Goal: Ask a question: Seek information or help from site administrators or community

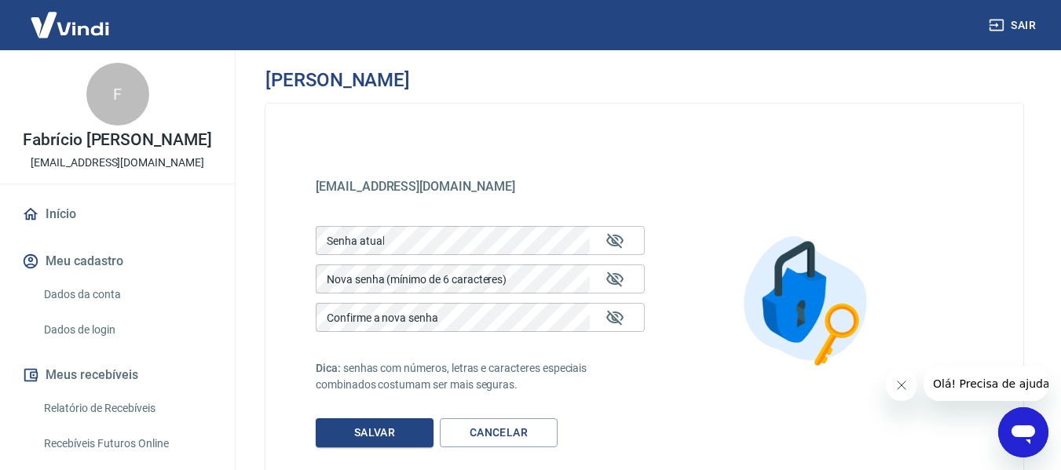
click at [57, 227] on link "Início" at bounding box center [117, 214] width 197 height 35
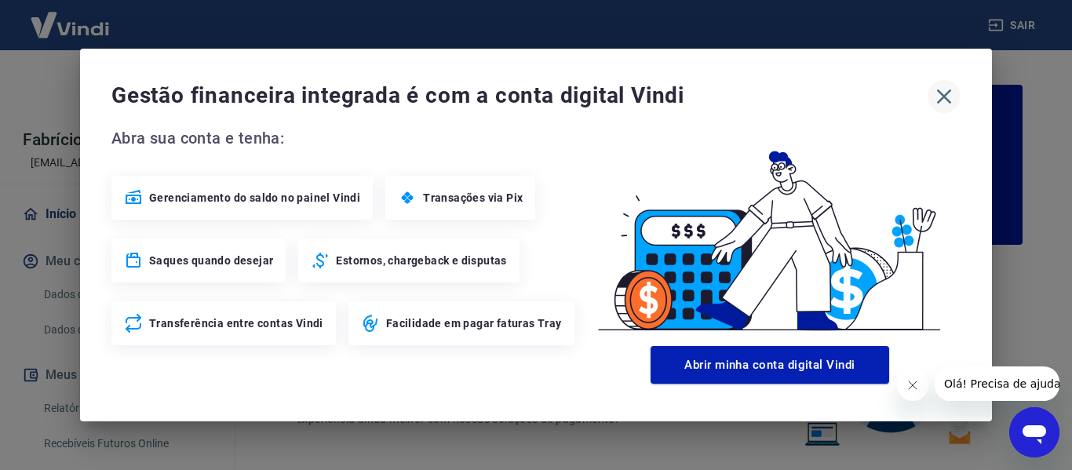
click at [945, 93] on icon "button" at bounding box center [944, 96] width 25 height 25
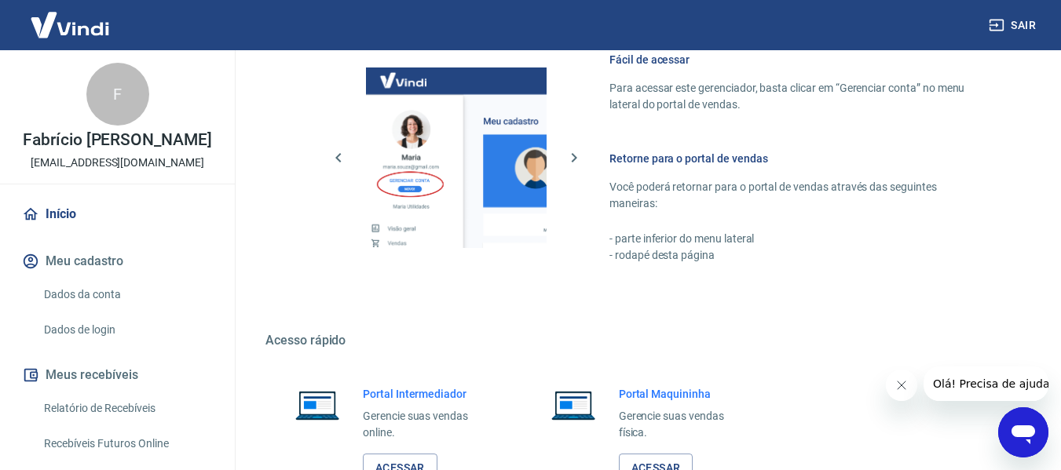
scroll to position [981, 0]
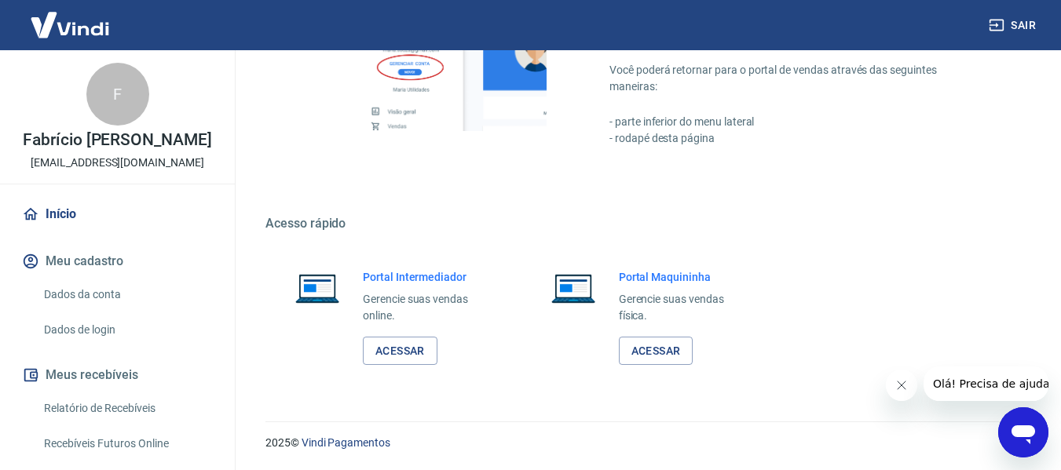
click at [1024, 427] on icon "Abrir janela de mensagens" at bounding box center [1023, 435] width 24 height 19
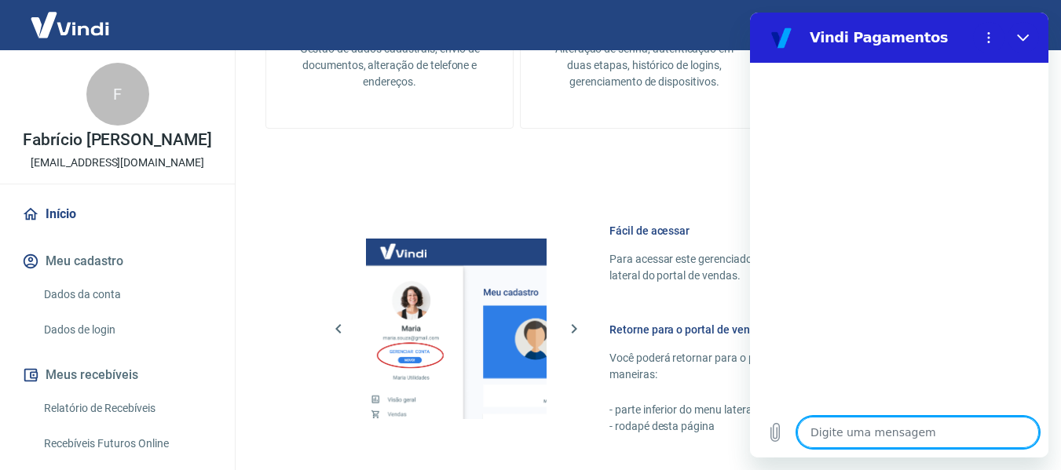
scroll to position [667, 0]
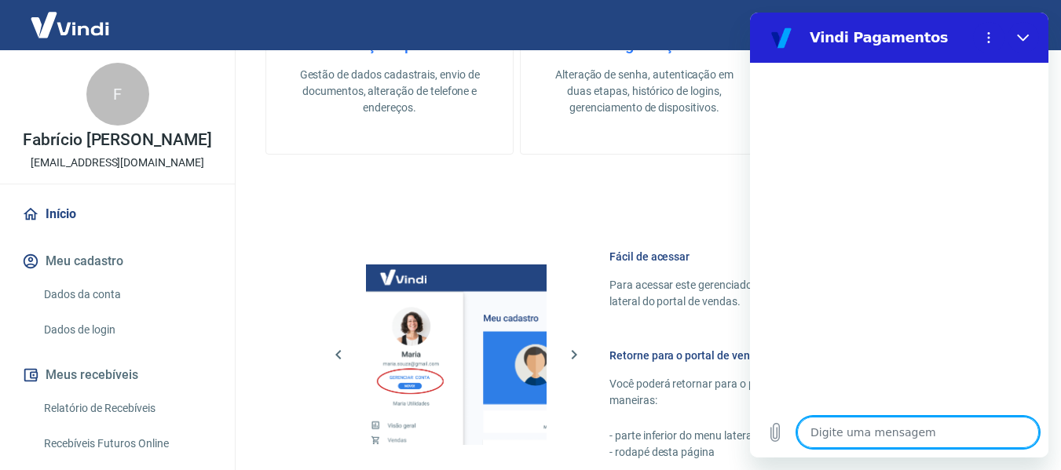
click at [889, 435] on textarea at bounding box center [918, 432] width 242 height 31
type textarea "Q"
type textarea "x"
type textarea "Qu"
type textarea "x"
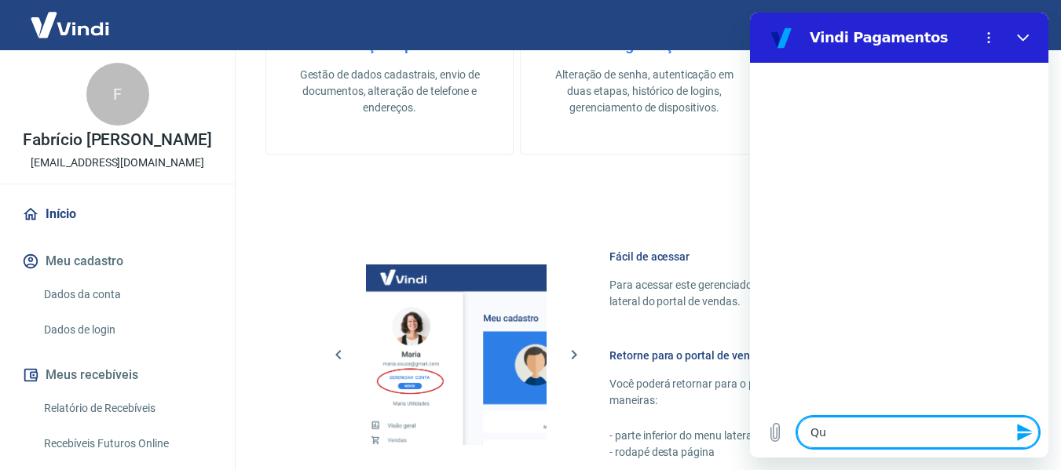
type textarea "Que"
type textarea "x"
type textarea "Quer"
type textarea "x"
type textarea "Quero"
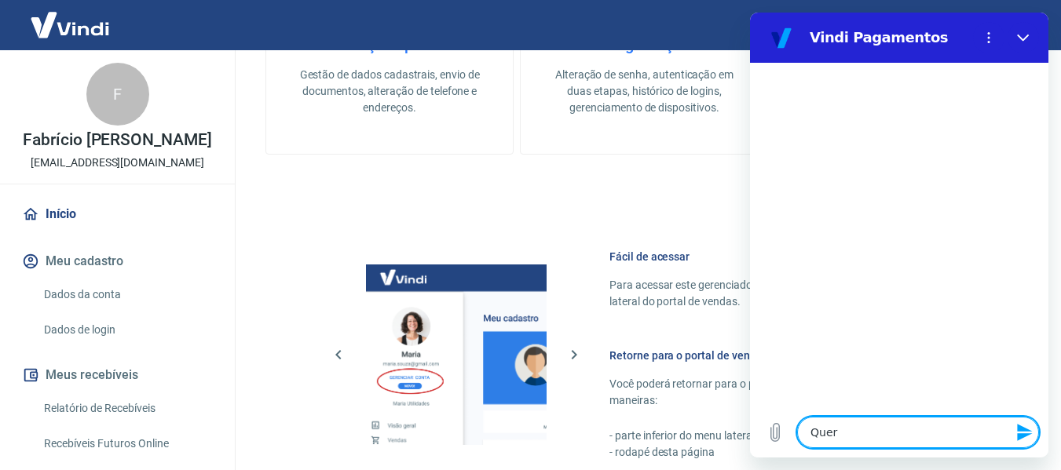
type textarea "x"
type textarea "Quero"
type textarea "x"
type textarea "Quero f"
type textarea "x"
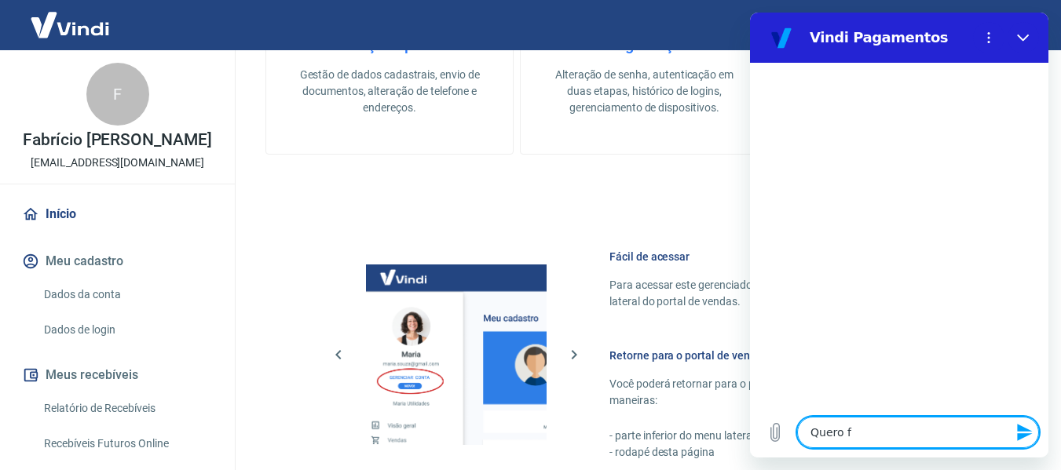
type textarea "Quero fa"
type textarea "x"
type textarea "Quero fal"
type textarea "x"
type textarea "Quero falar"
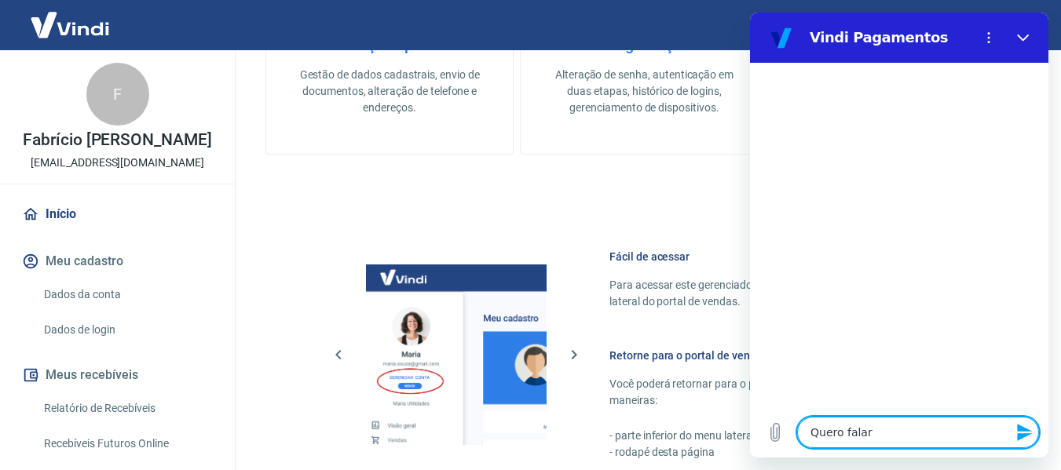
type textarea "x"
type textarea "Quero falar"
type textarea "x"
type textarea "Quero falar c"
type textarea "x"
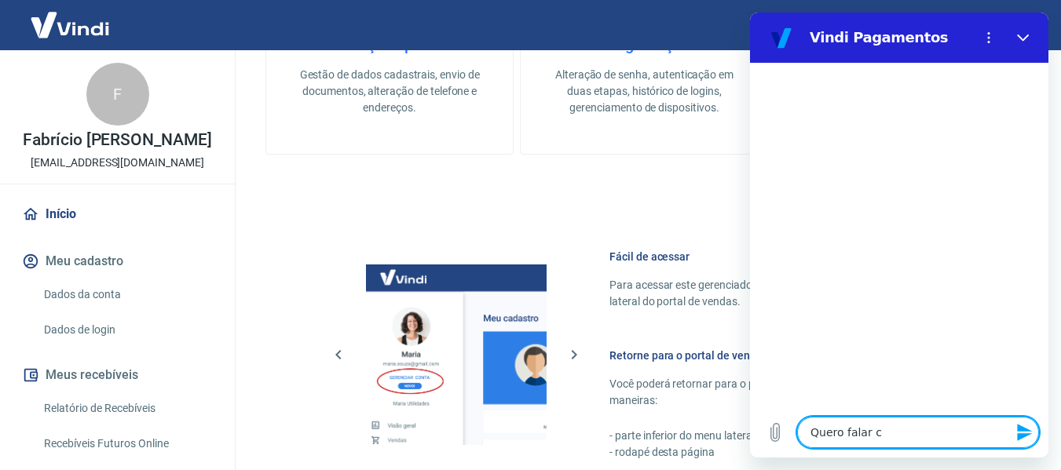
type textarea "Quero falar co"
type textarea "x"
type textarea "Quero falar com"
type textarea "x"
type textarea "Quero falar com"
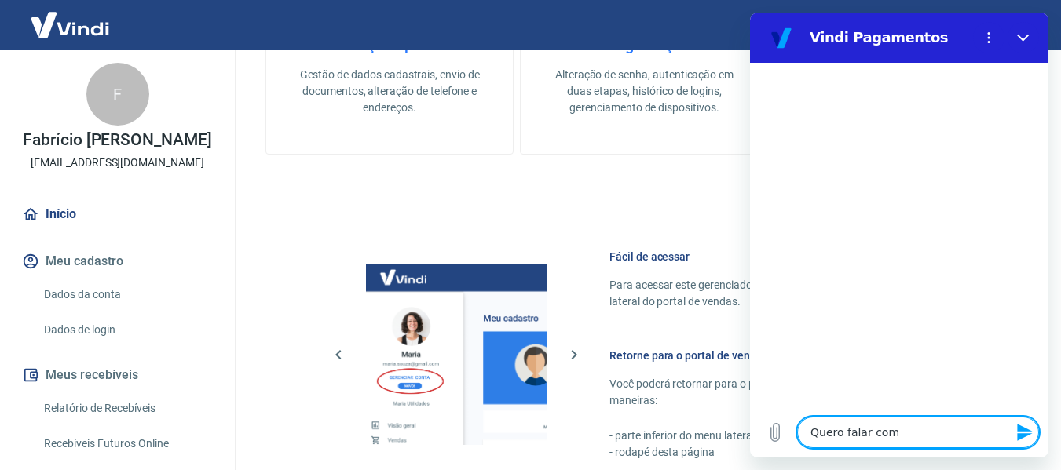
type textarea "x"
type textarea "Quero falar com a"
type textarea "x"
type textarea "Quero falar com at"
type textarea "x"
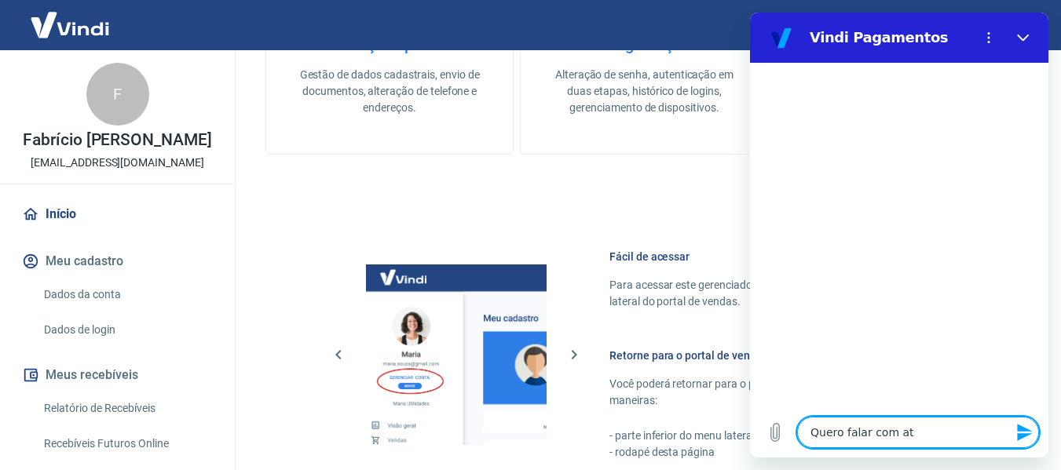
type textarea "Quero falar com ate"
type textarea "x"
type textarea "Quero falar com aten"
type textarea "x"
type textarea "Quero falar com atend"
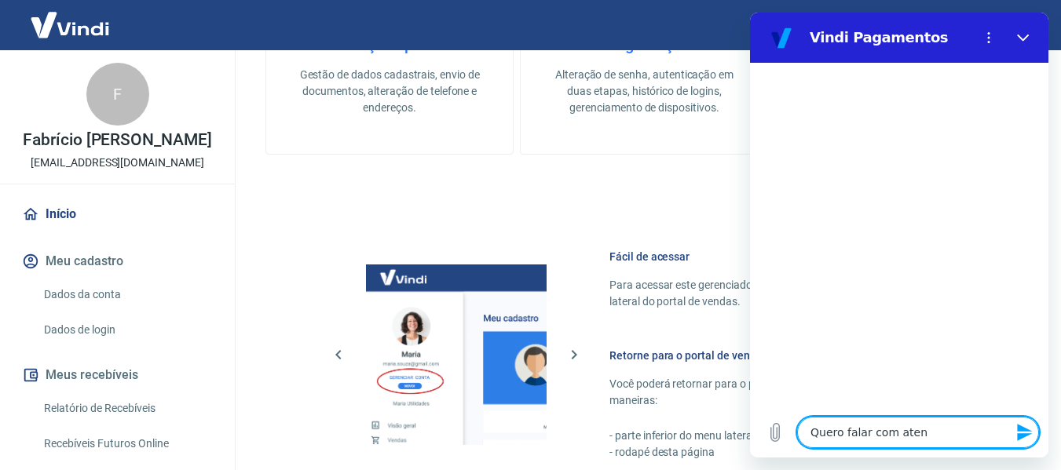
type textarea "x"
type textarea "Quero falar com atende"
type textarea "x"
type textarea "Quero falar com atenden"
type textarea "x"
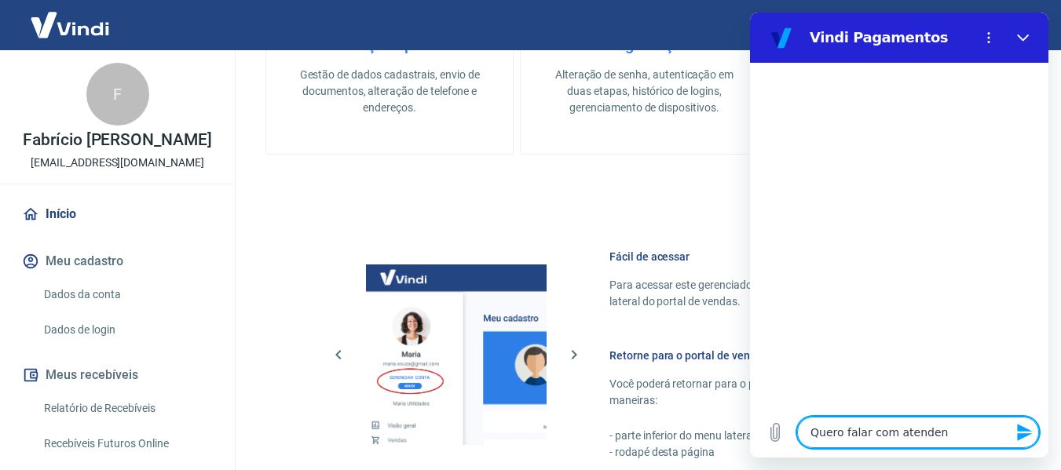
type textarea "Quero falar com atendent"
type textarea "x"
type textarea "Quero falar com atendente"
type textarea "x"
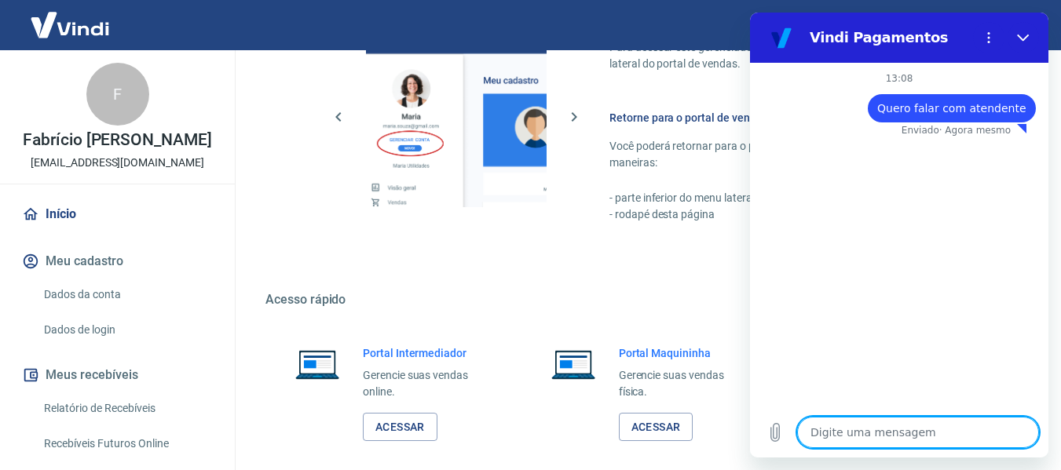
scroll to position [981, 0]
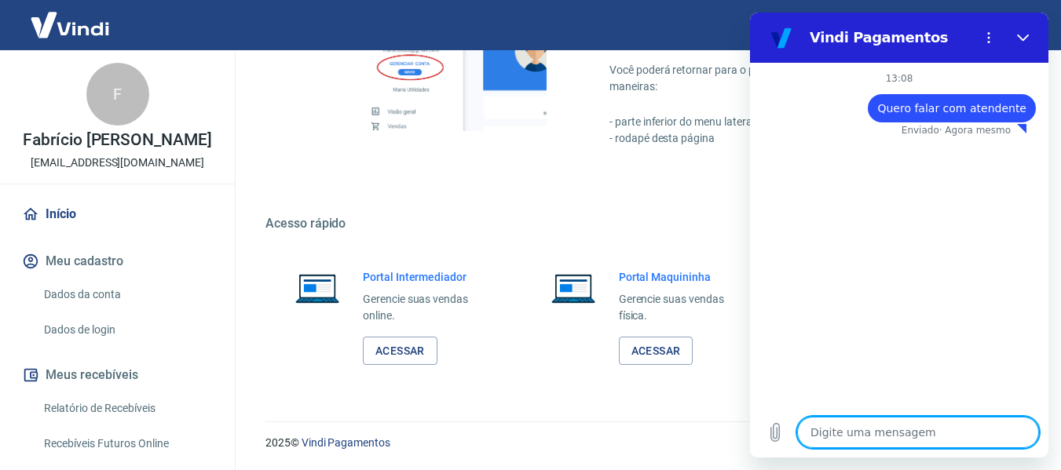
type textarea "x"
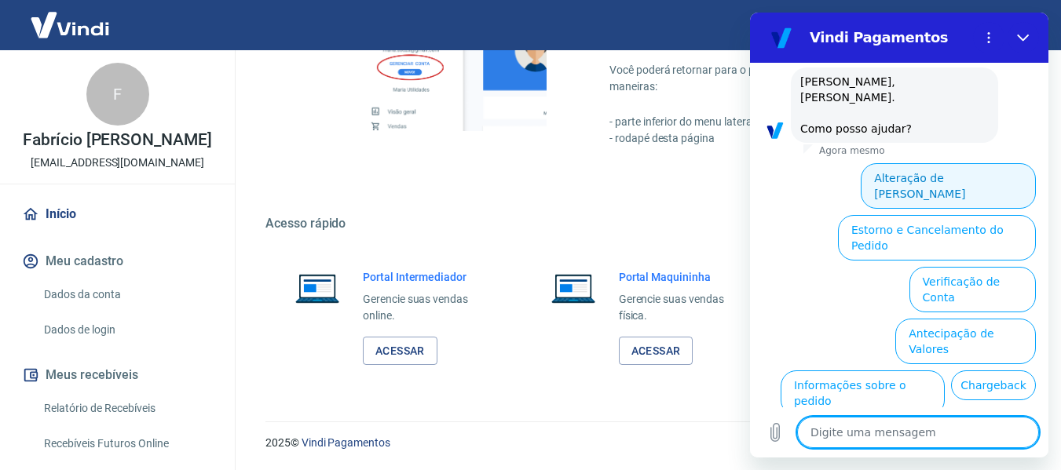
scroll to position [157, 0]
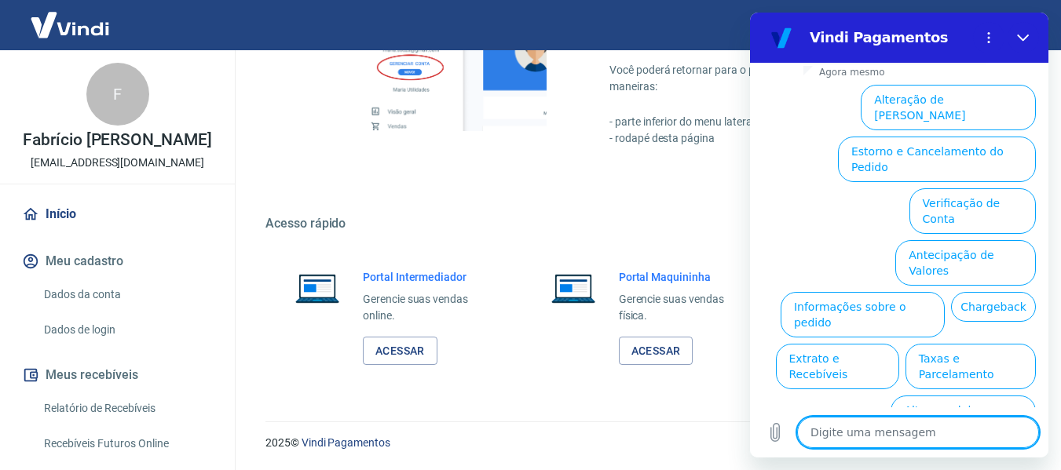
type textarea "n"
type textarea "x"
type textarea "ne"
type textarea "x"
type textarea "nen"
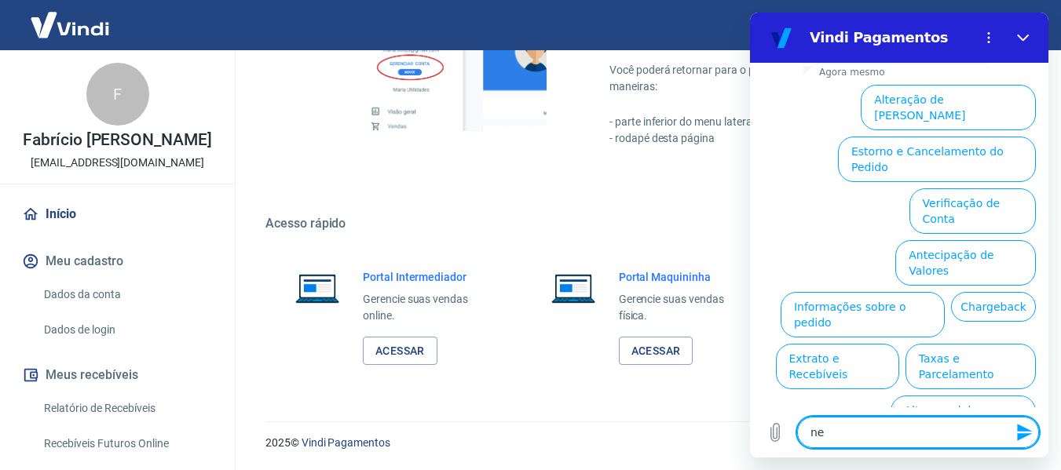
type textarea "x"
type textarea "nenh"
type textarea "x"
type textarea "nenhu"
type textarea "x"
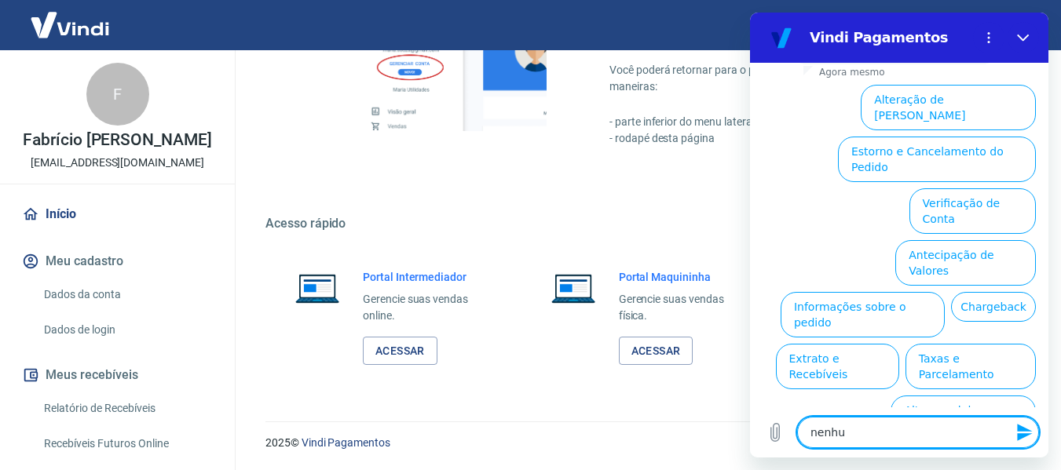
type textarea "nenhum"
type textarea "x"
type textarea "nenhuma"
type textarea "x"
type textarea "nenhuma"
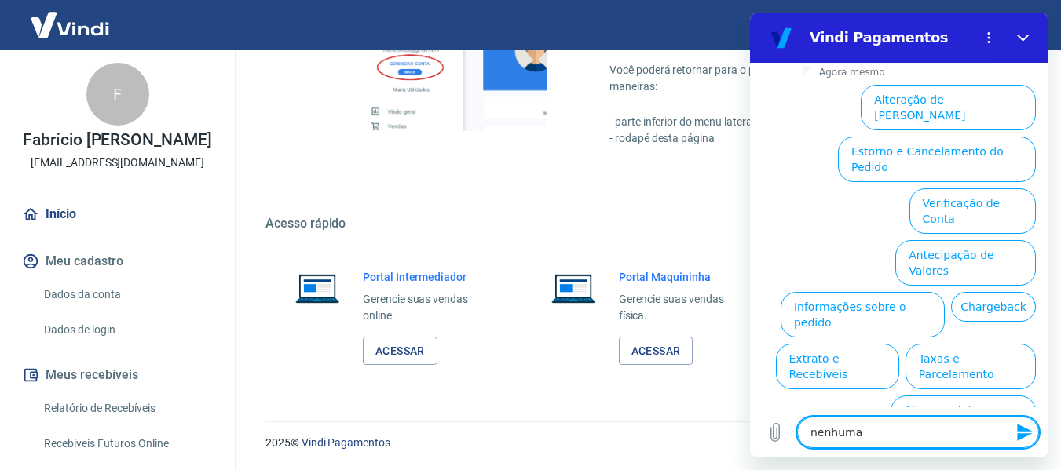
type textarea "x"
type textarea "nenhuma d"
type textarea "x"
type textarea "nenhuma da"
type textarea "x"
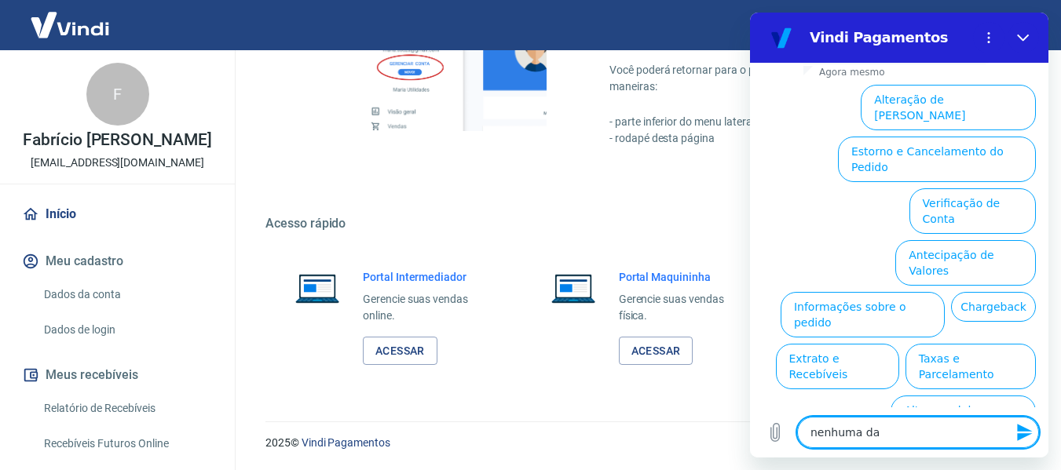
type textarea "nenhuma das"
type textarea "x"
type textarea "nenhuma das"
type textarea "x"
type textarea "nenhuma das o"
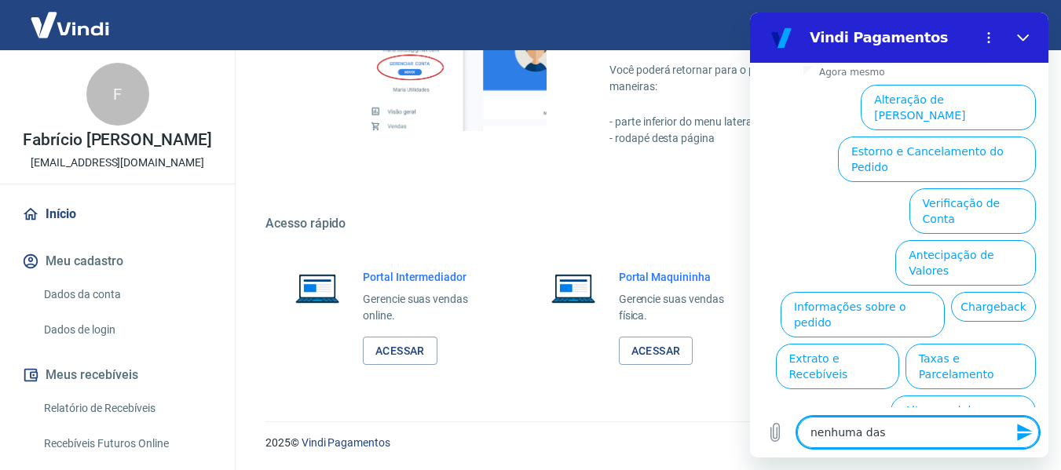
type textarea "x"
type textarea "nenhuma das op"
type textarea "x"
type textarea "nenhuma das opç"
type textarea "x"
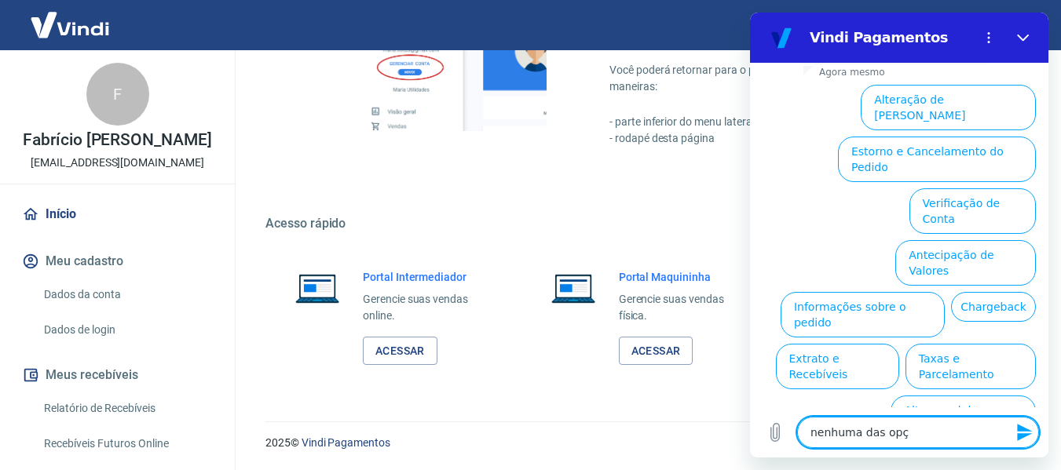
type textarea "nenhuma das opçõ"
type textarea "x"
type textarea "nenhuma das opçõe"
type textarea "x"
type textarea "nenhuma das opções"
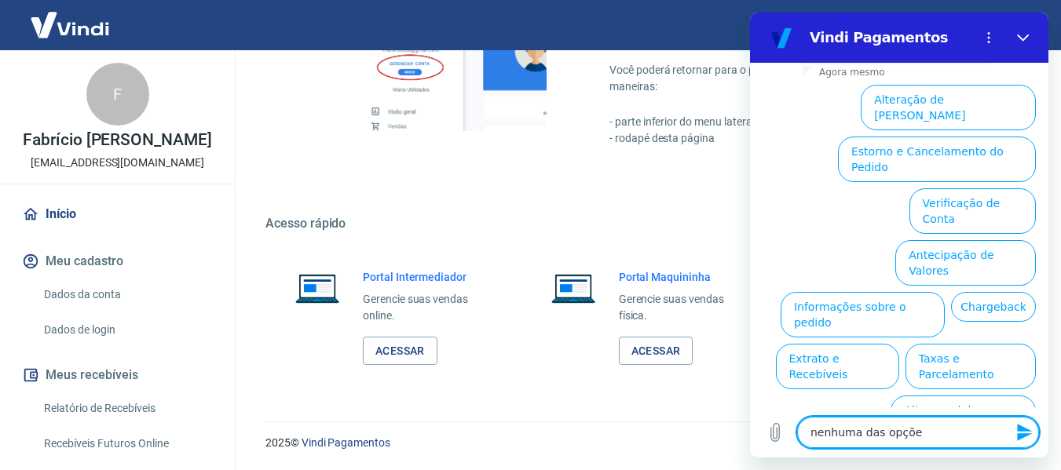
type textarea "x"
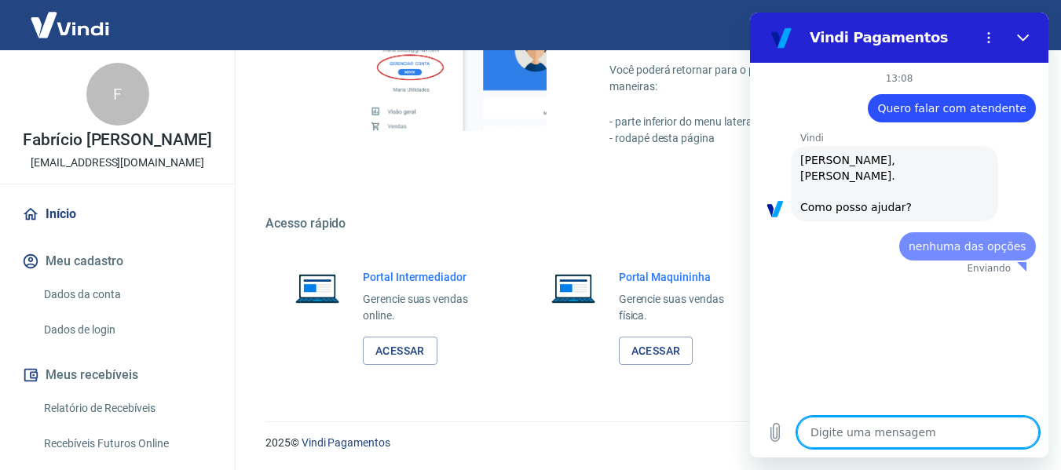
scroll to position [0, 0]
type textarea "x"
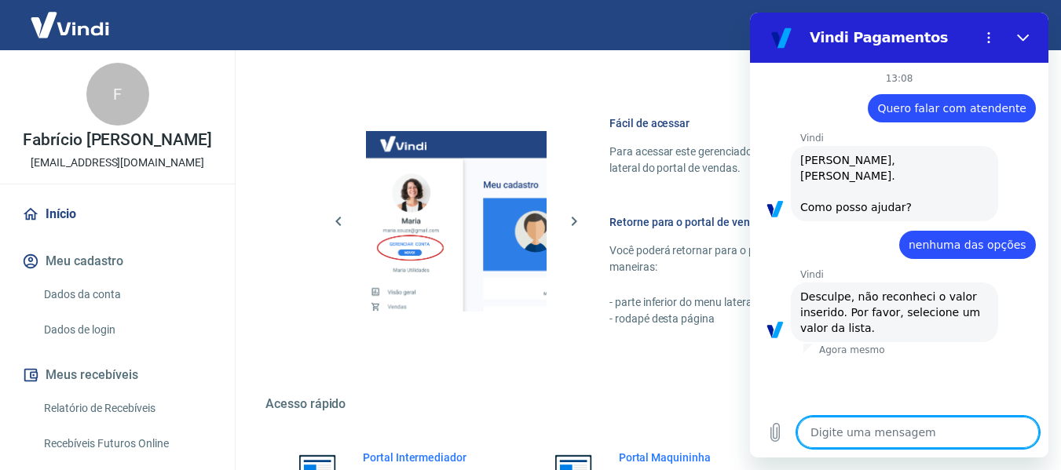
scroll to position [981, 0]
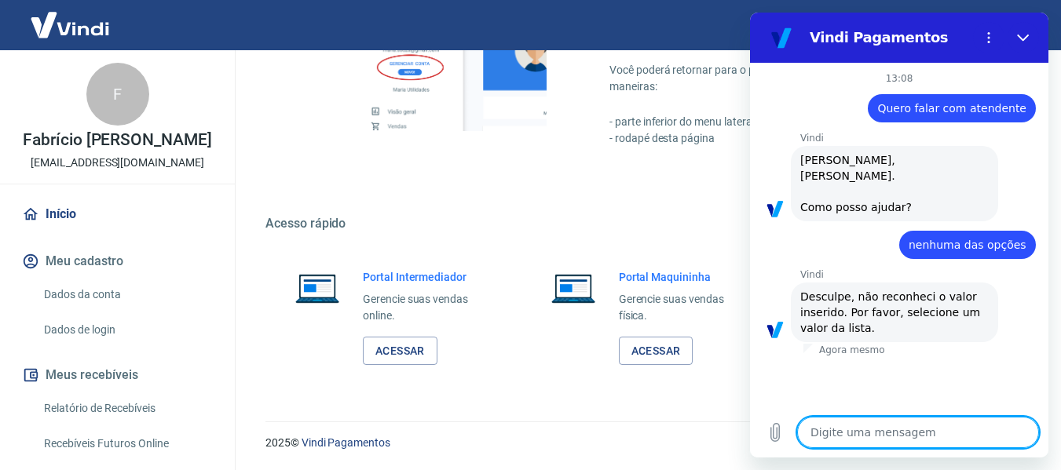
click at [942, 434] on textarea at bounding box center [918, 432] width 242 height 31
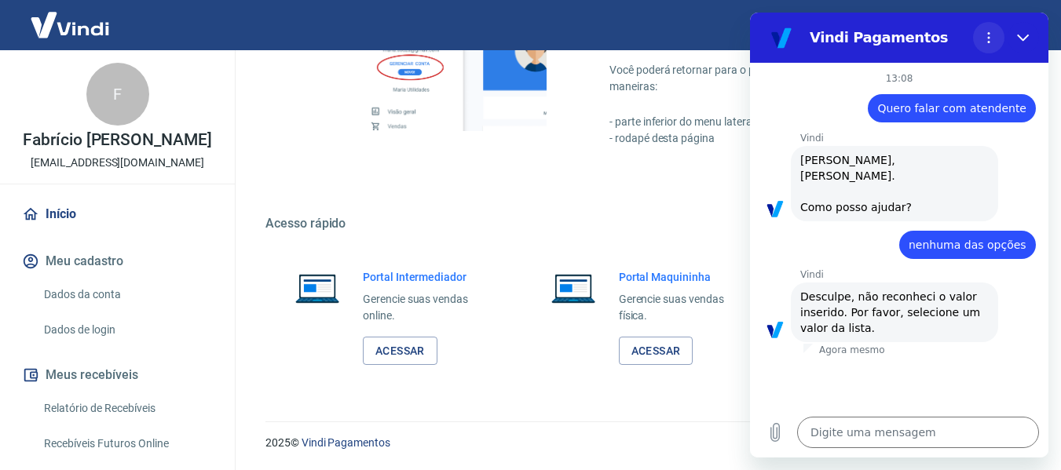
click at [987, 30] on button "Menu de opções" at bounding box center [988, 37] width 31 height 31
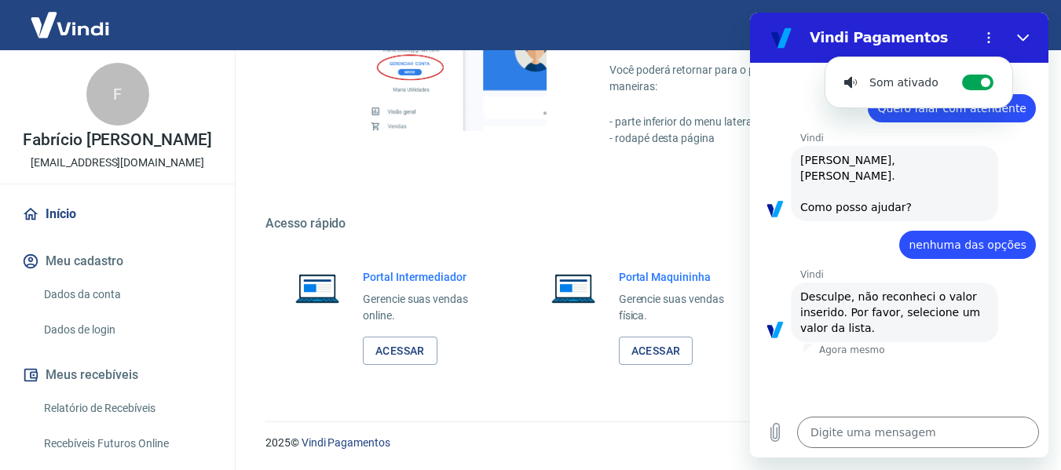
click at [1029, 82] on div "13:08" at bounding box center [899, 78] width 298 height 13
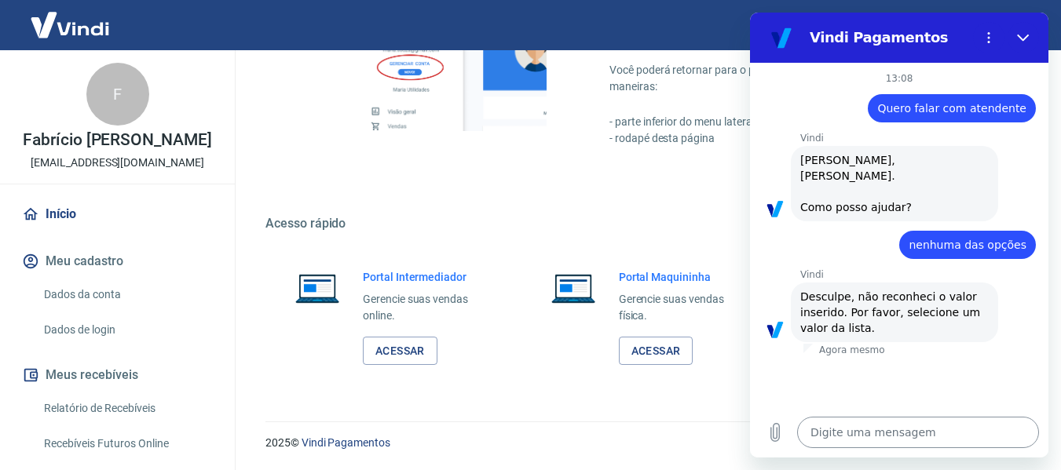
click at [933, 429] on textarea at bounding box center [918, 432] width 242 height 31
click at [950, 93] on div "diz: Quero falar com atendente" at bounding box center [893, 104] width 286 height 38
click at [944, 114] on span "Quero falar com atendente" at bounding box center [951, 108] width 149 height 13
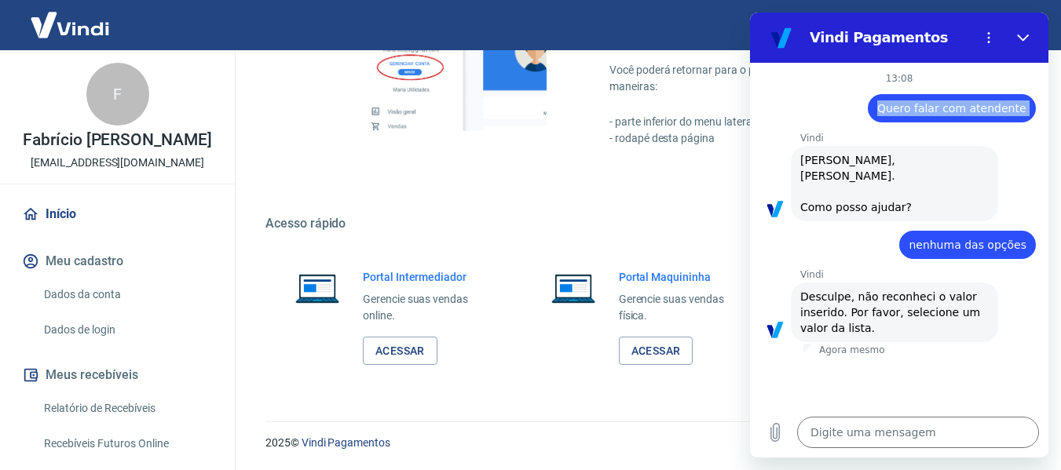
copy span "Quero falar com atendente"
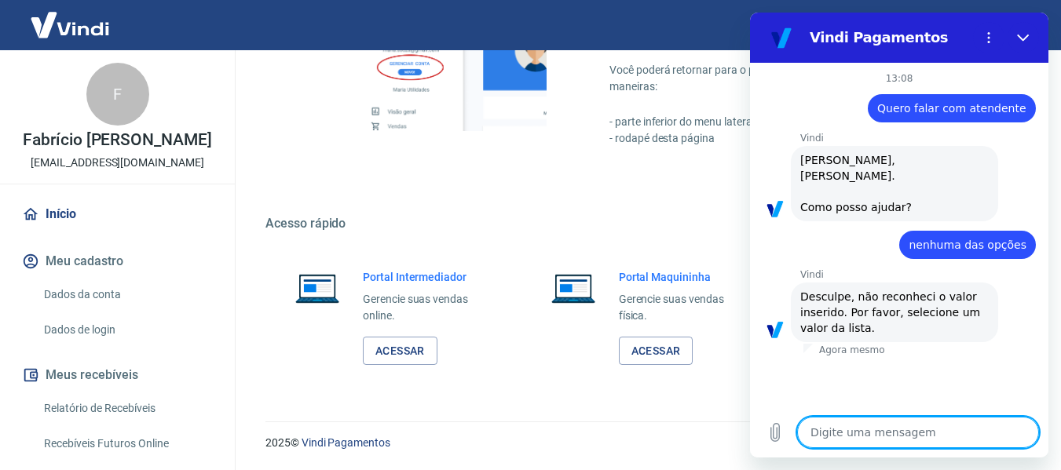
click at [904, 439] on textarea at bounding box center [918, 432] width 242 height 31
paste textarea "Quero falar com atendente"
type textarea "Quero falar com atendente"
type textarea "x"
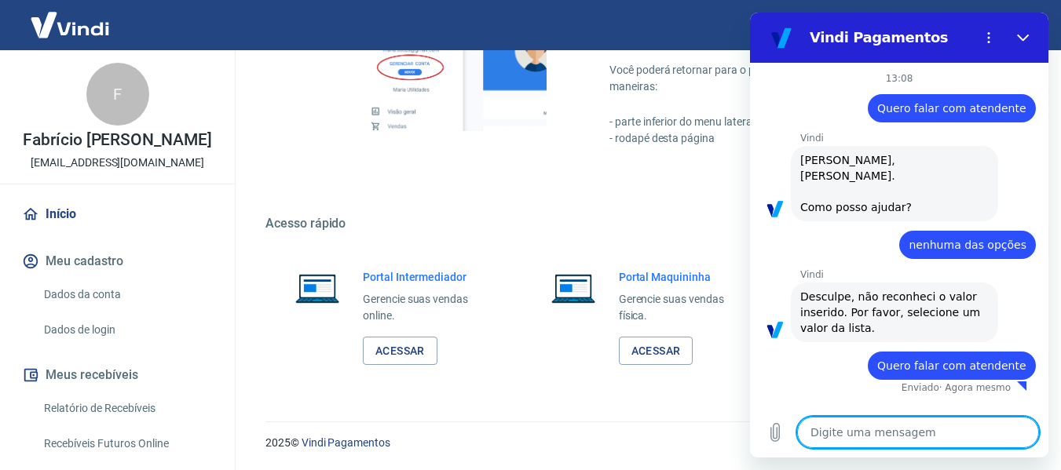
type textarea "x"
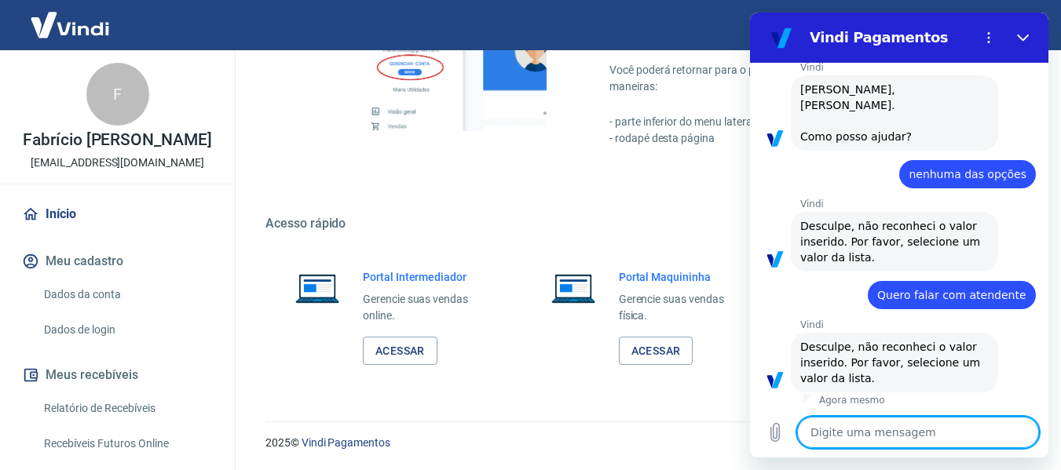
scroll to position [74, 0]
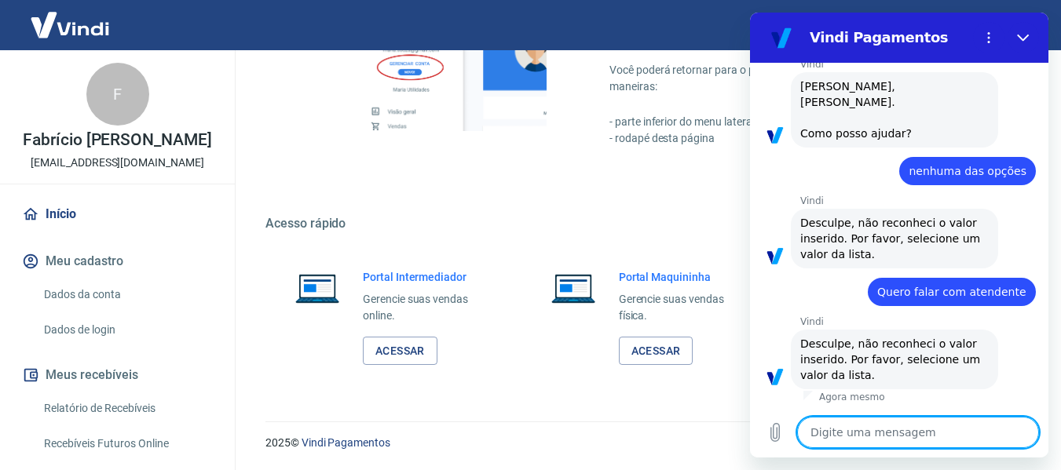
click at [901, 430] on textarea at bounding box center [918, 432] width 242 height 31
paste textarea "Quero falar com atendente"
type textarea "Quero falar com atendente"
type textarea "x"
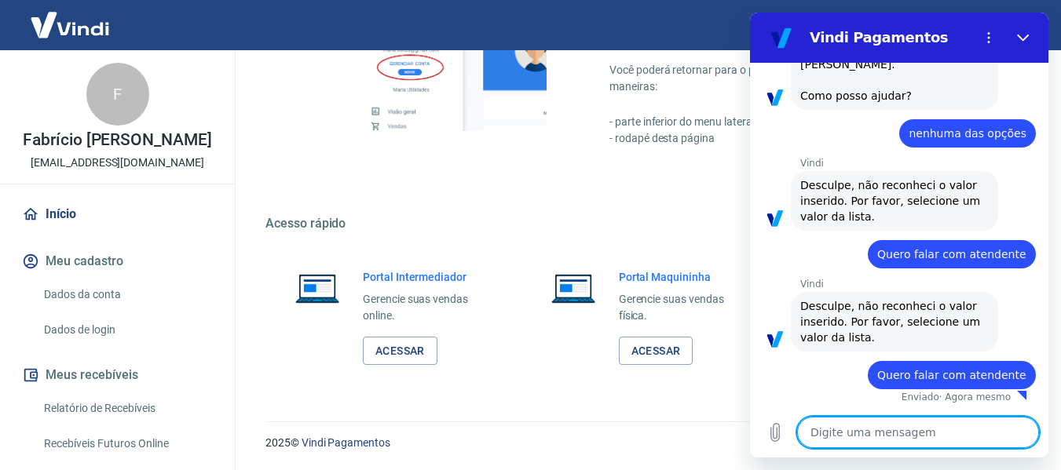
type textarea "x"
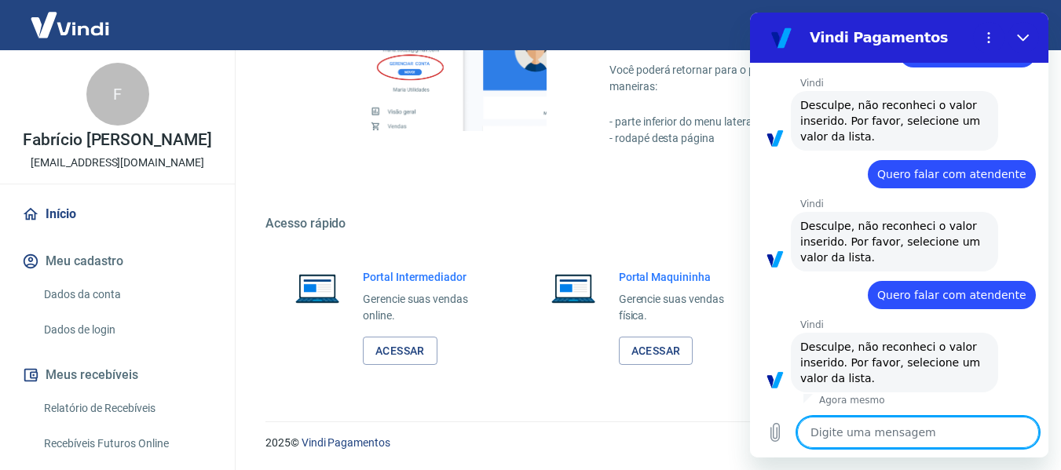
scroll to position [195, 0]
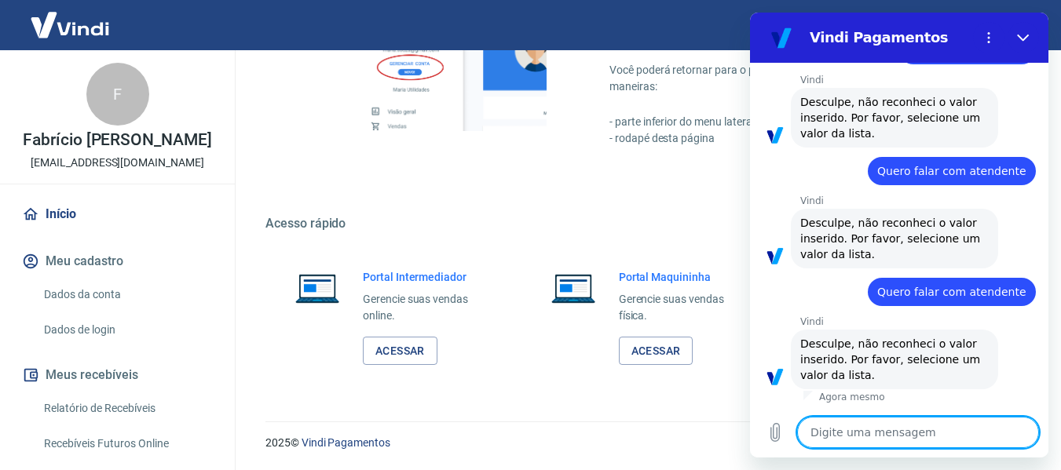
type textarea "E"
type textarea "x"
type textarea "Ex"
type textarea "x"
type textarea "Ext"
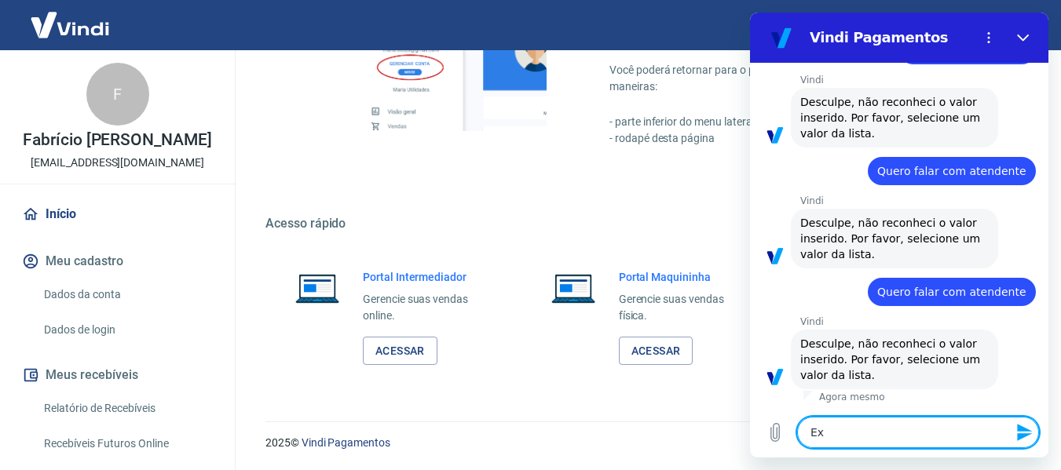
type textarea "x"
type textarea "Ex"
type textarea "x"
type textarea "E"
type textarea "x"
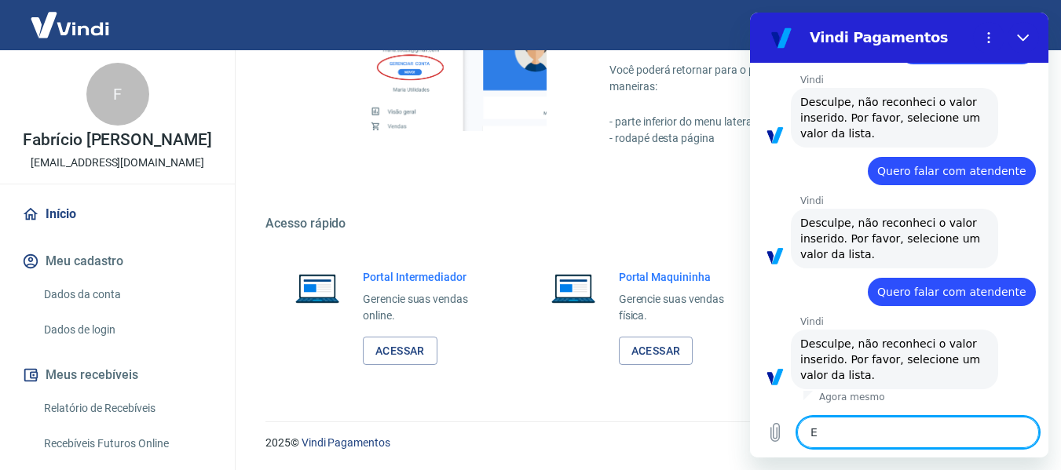
type textarea "x"
type textarea "A"
type textarea "x"
type textarea "Al"
type textarea "x"
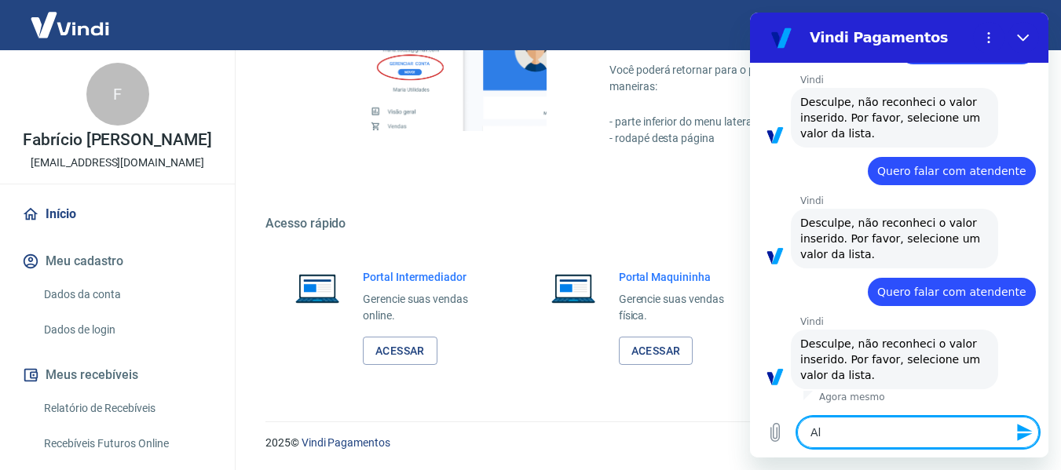
type textarea "Alt"
type textarea "x"
type textarea "Alte"
type textarea "x"
type textarea "Alter"
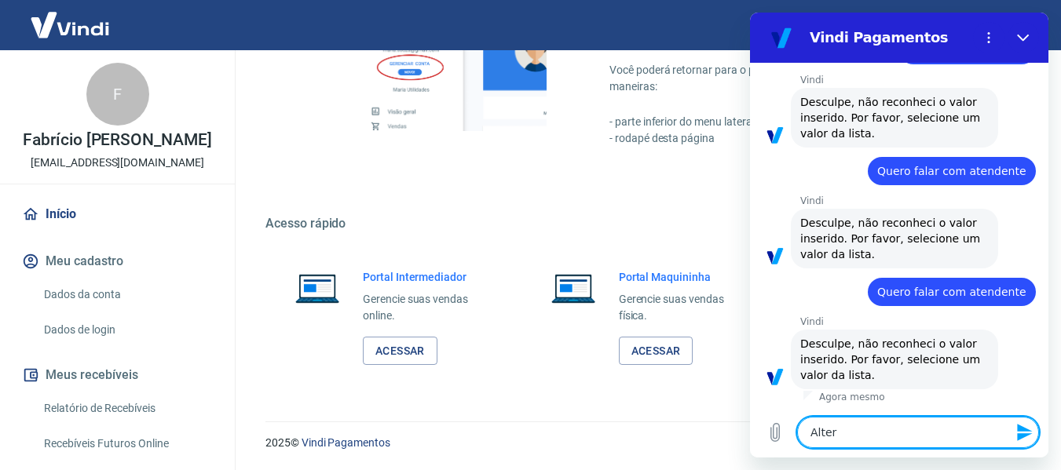
type textarea "x"
type textarea "Altera"
type textarea "x"
type textarea "Alterar"
type textarea "x"
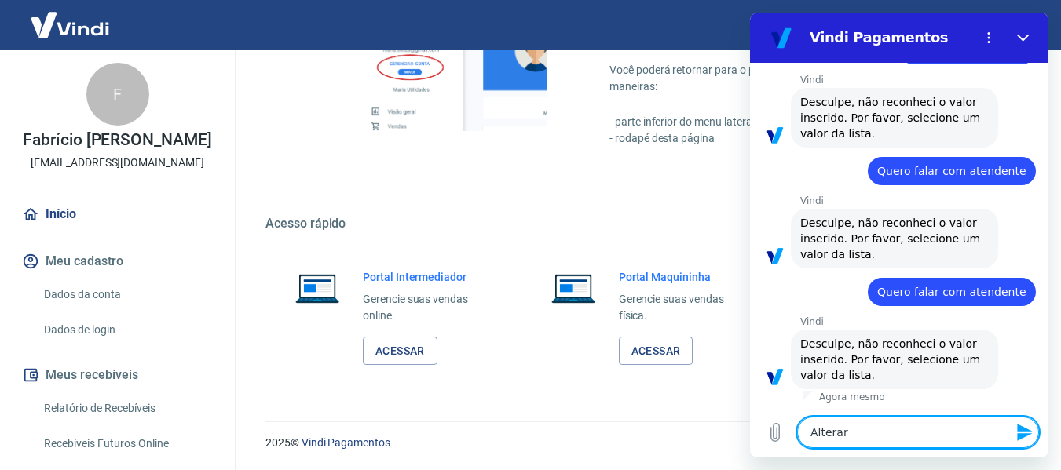
type textarea "Alterar"
type textarea "x"
type textarea "Alterar c"
type textarea "x"
type textarea "Alterar ca"
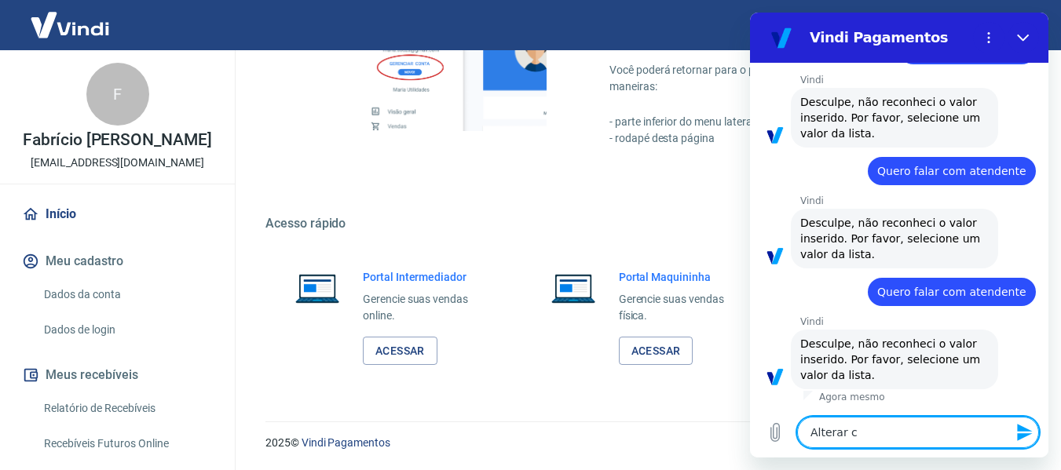
type textarea "x"
type textarea "Alterar cad"
type textarea "x"
type textarea "Alterar cada"
type textarea "x"
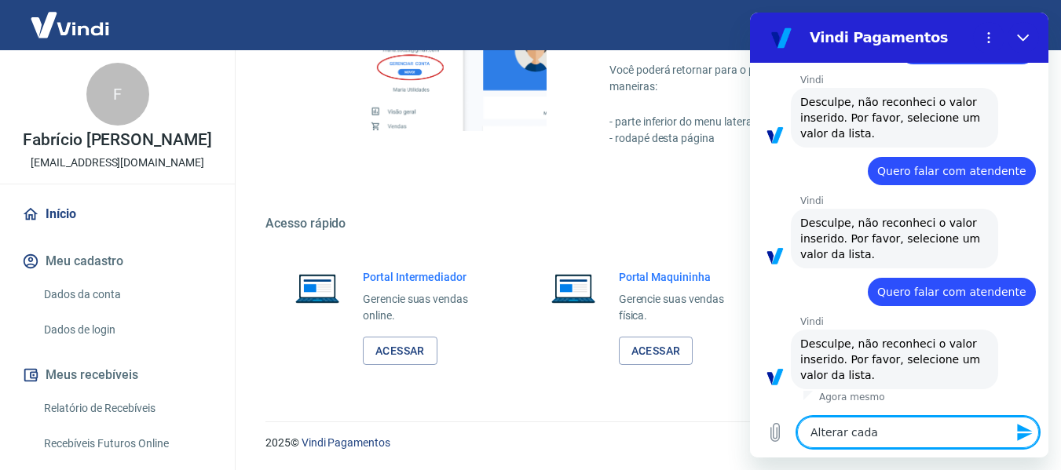
type textarea "Alterar cadas"
type textarea "x"
type textarea "Alterar cadast"
type textarea "x"
type textarea "Alterar cadastr"
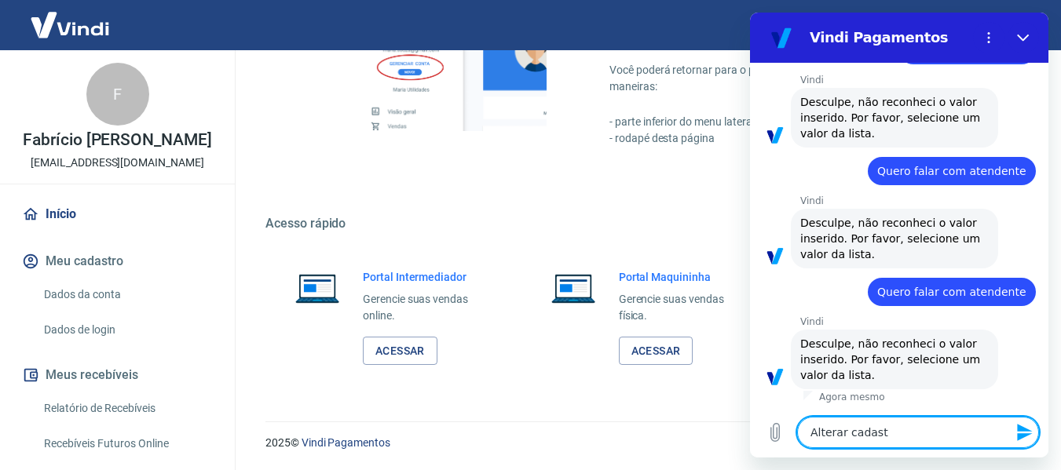
type textarea "x"
type textarea "Alterar cadastro"
type textarea "x"
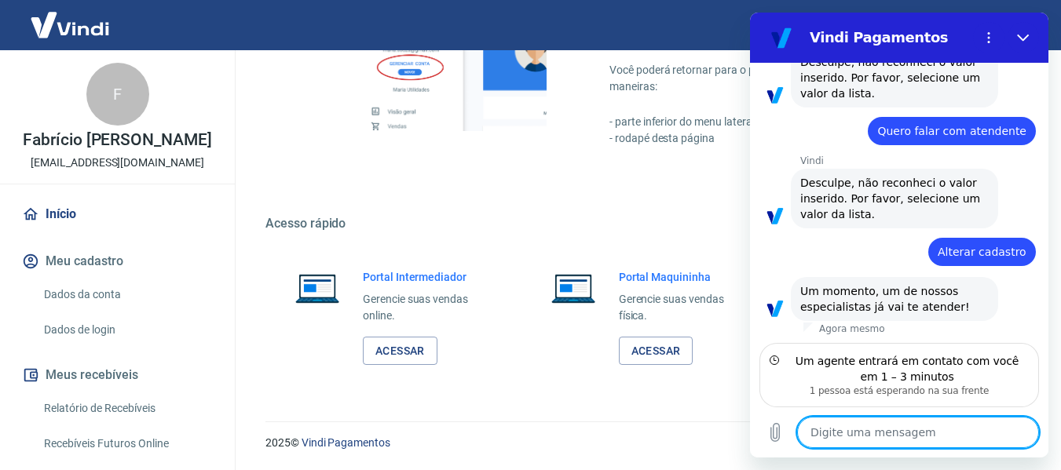
scroll to position [358, 0]
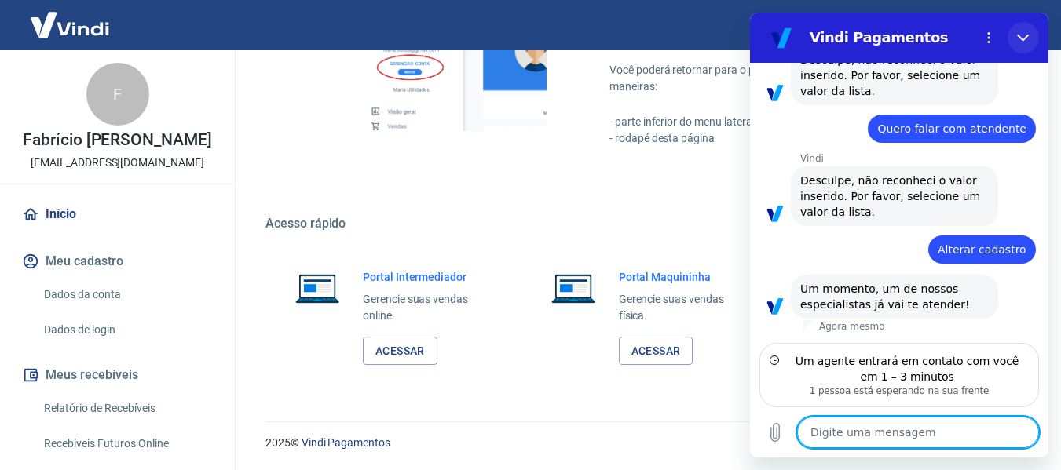
click at [1026, 28] on button "Fechar" at bounding box center [1022, 37] width 31 height 31
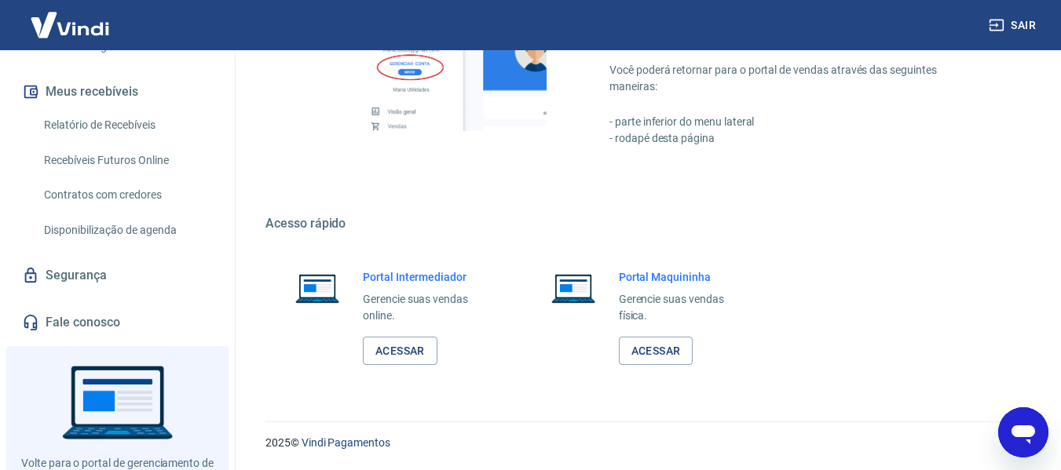
scroll to position [360, 0]
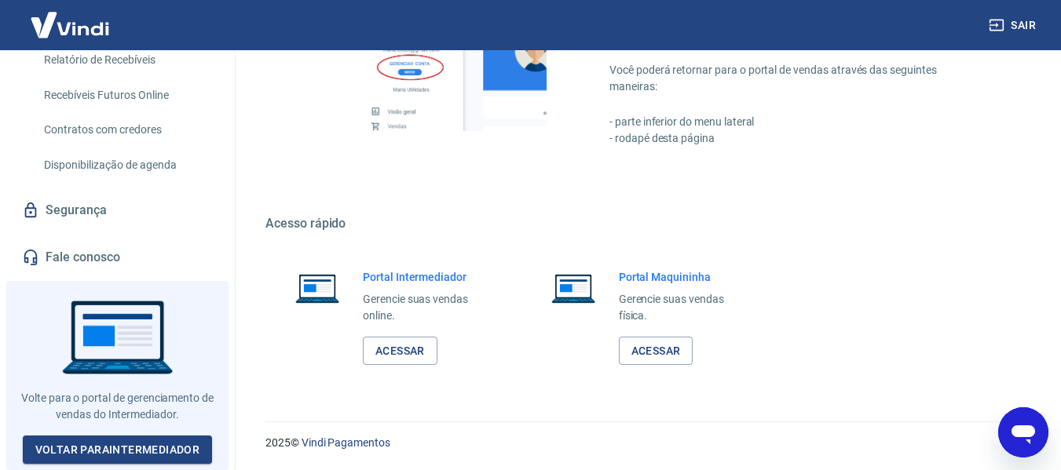
click at [100, 259] on link "Fale conosco" at bounding box center [117, 257] width 197 height 35
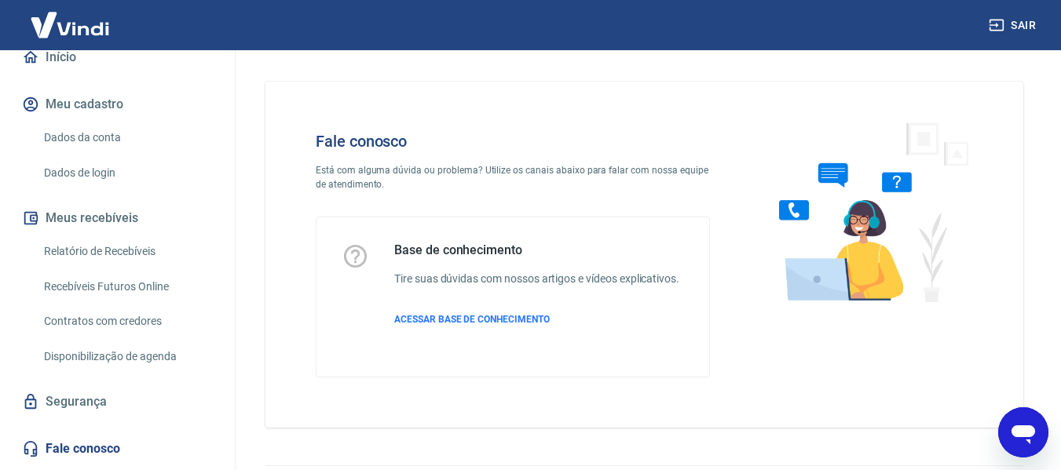
scroll to position [79, 0]
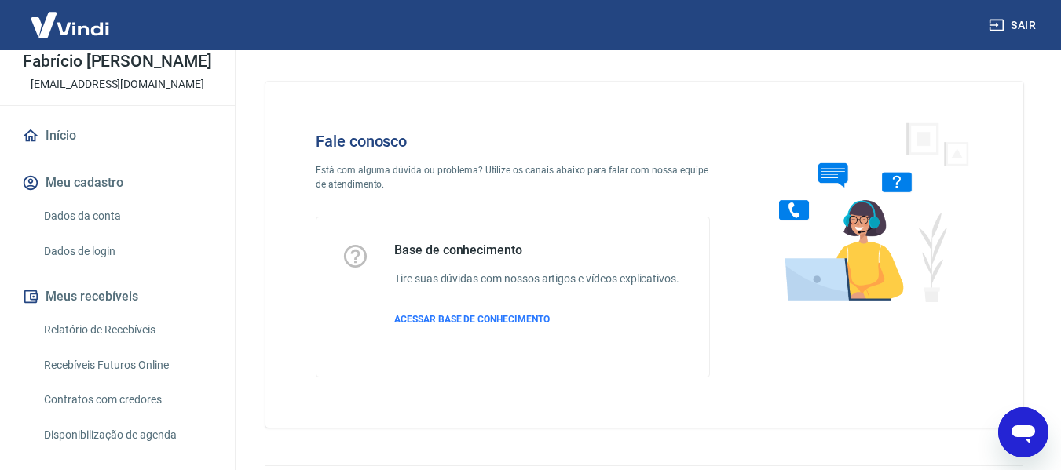
click at [101, 224] on link "Dados da conta" at bounding box center [127, 216] width 178 height 32
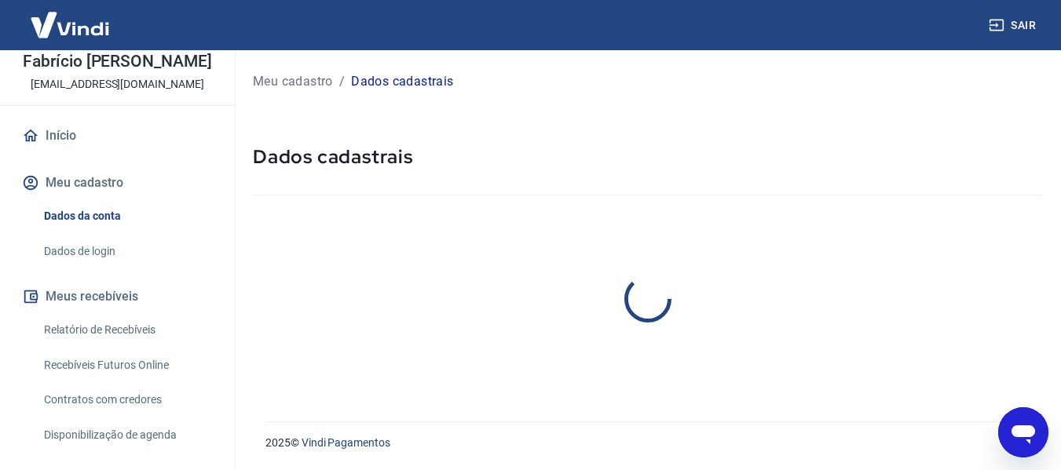
type textarea "x"
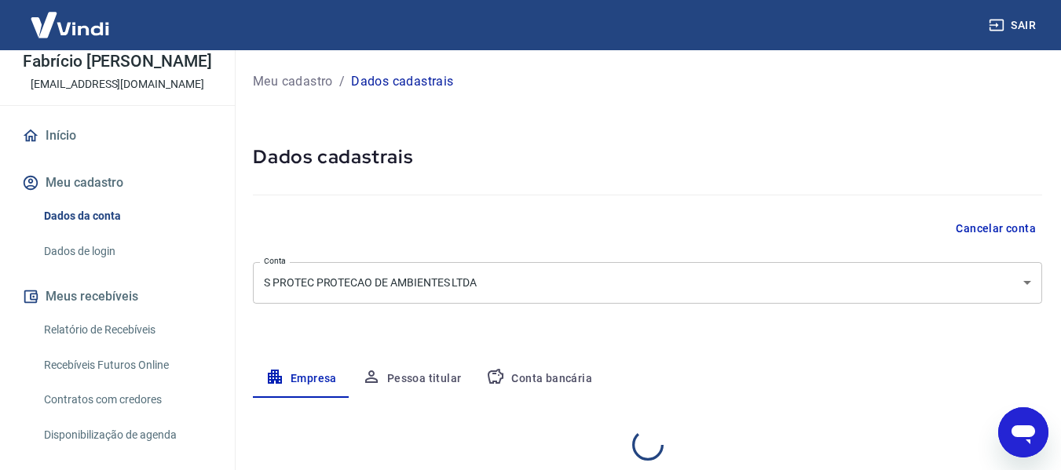
select select "SP"
select select "business"
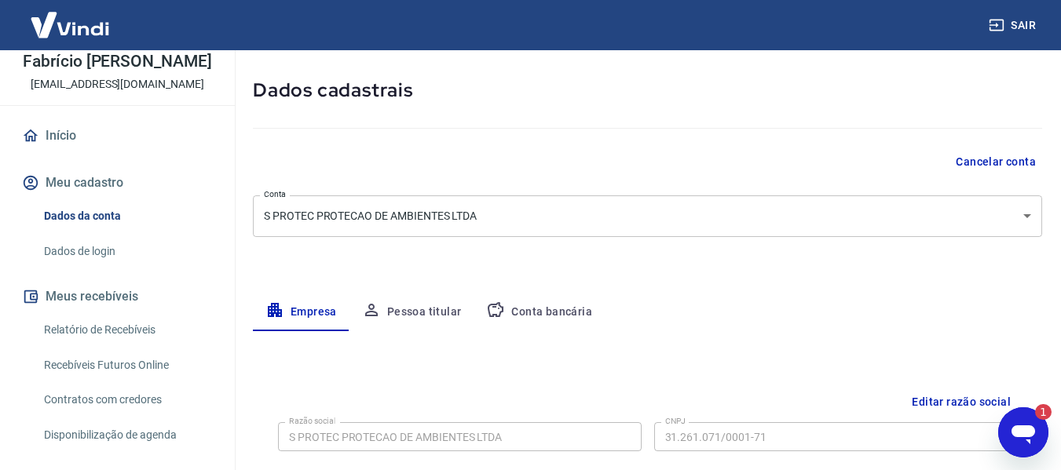
scroll to position [157, 0]
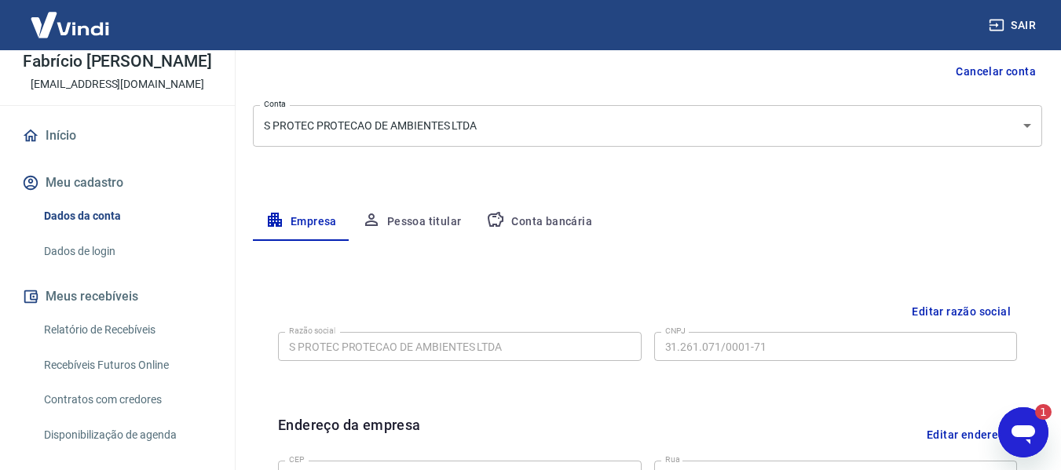
click at [1020, 433] on icon "Abrir janela de mensagens, 1 mensagem não lida" at bounding box center [1023, 435] width 24 height 19
type textarea "x"
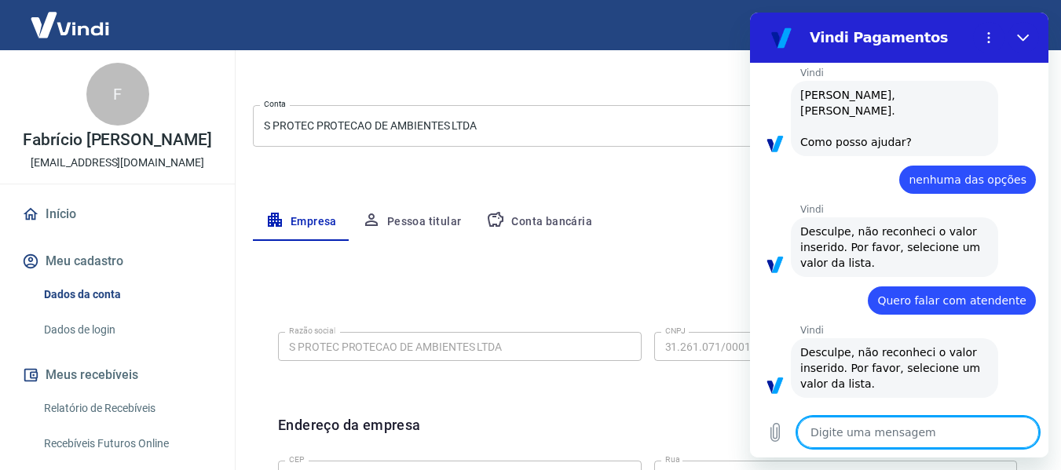
scroll to position [0, 0]
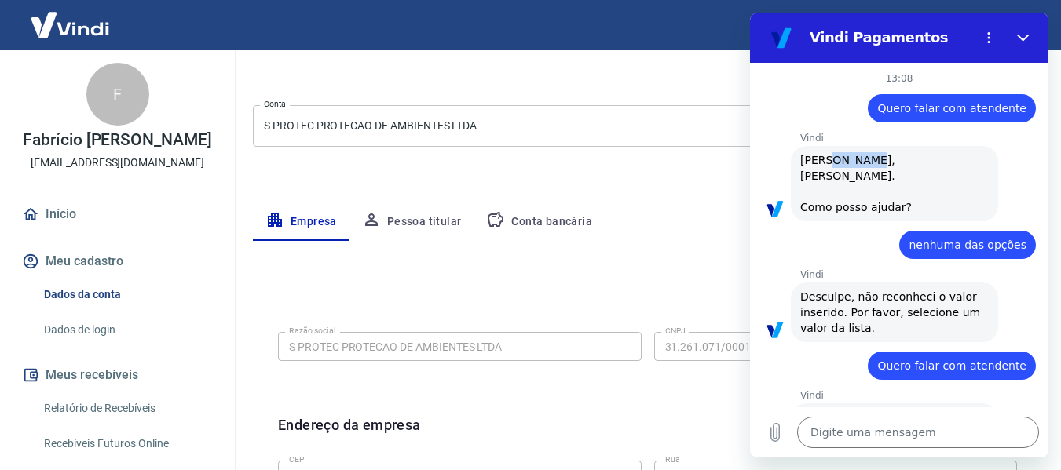
drag, startPoint x: 823, startPoint y: 161, endPoint x: 865, endPoint y: 161, distance: 42.4
click at [865, 161] on span "[PERSON_NAME], [PERSON_NAME]. Como posso ajudar?" at bounding box center [855, 184] width 111 height 60
copy span "[PERSON_NAME]"
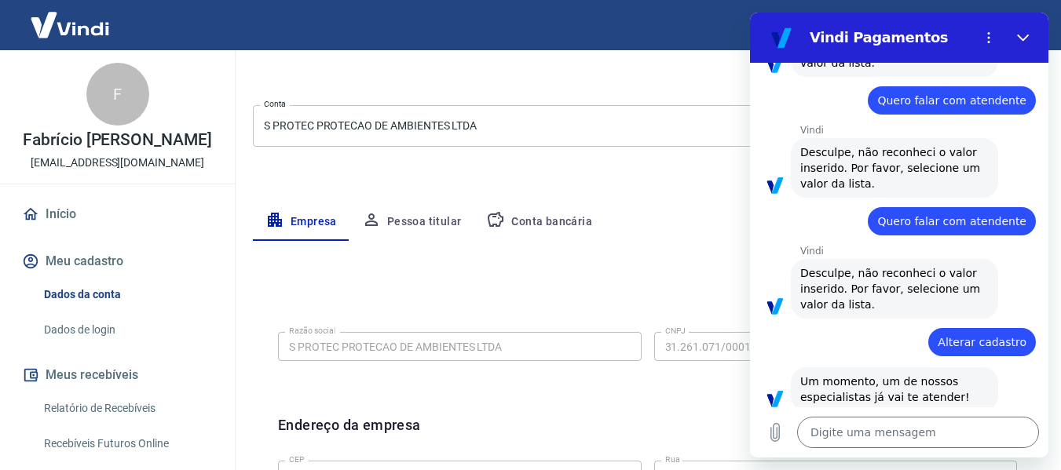
scroll to position [459, 0]
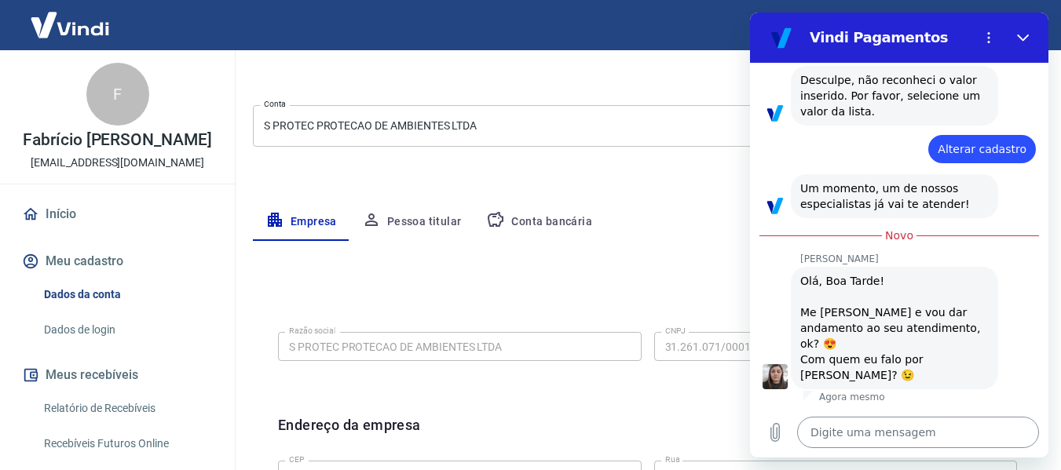
click at [882, 429] on textarea at bounding box center [918, 432] width 242 height 31
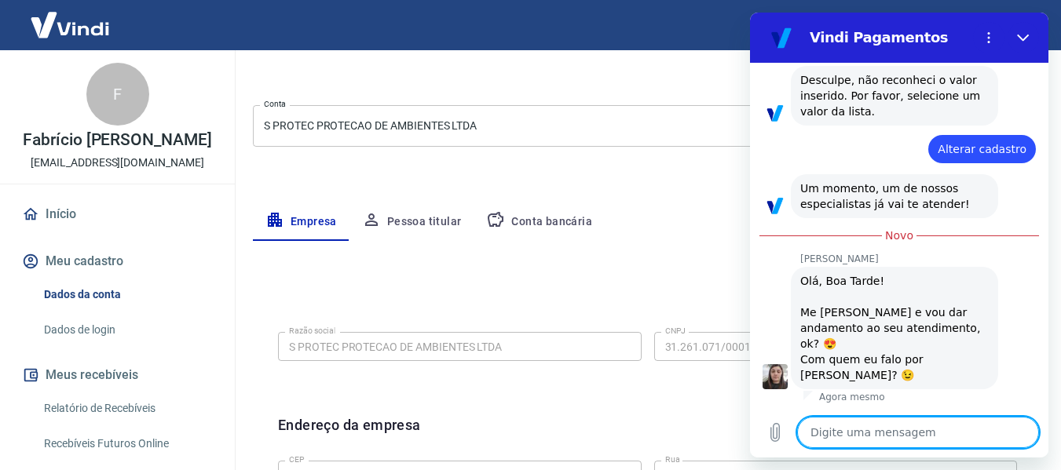
paste textarea "[PERSON_NAME]"
type textarea "[PERSON_NAME]"
type textarea "x"
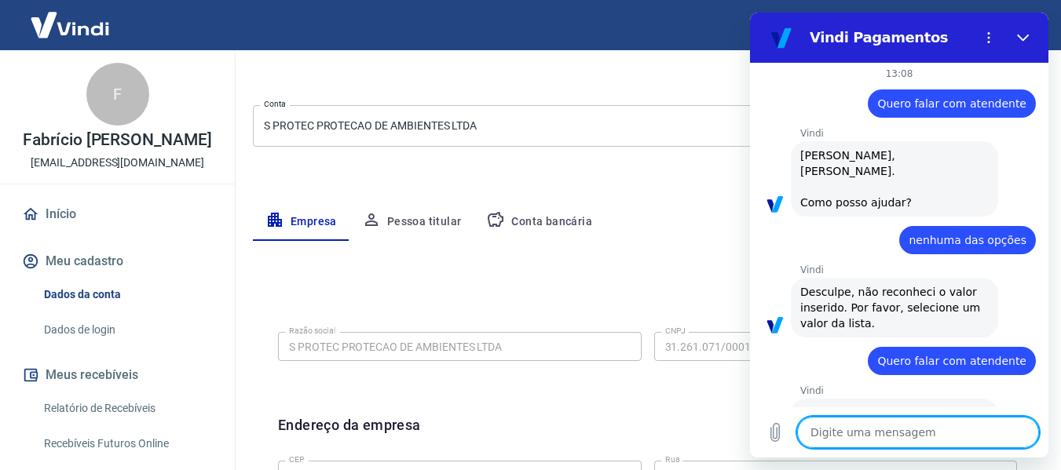
scroll to position [0, 0]
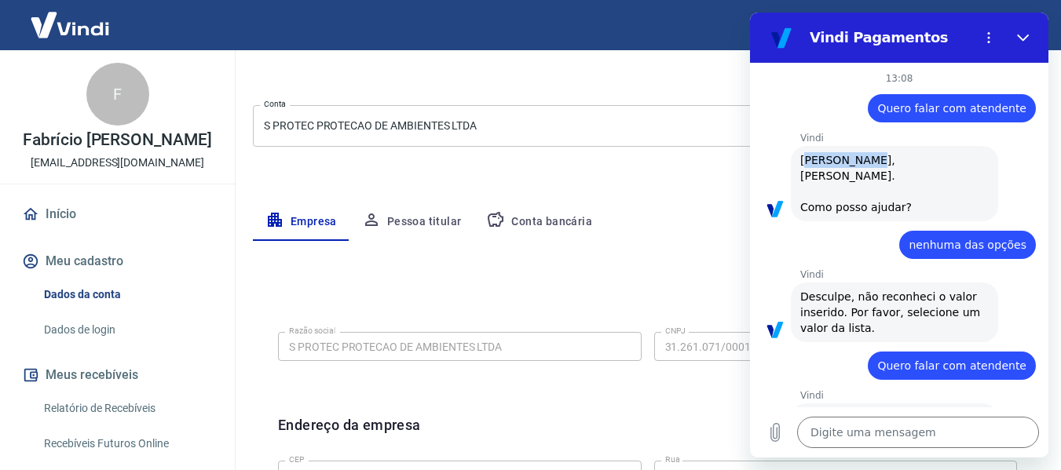
drag, startPoint x: 809, startPoint y: 159, endPoint x: 865, endPoint y: 159, distance: 56.5
click at [865, 159] on span "[PERSON_NAME], [PERSON_NAME]. Como posso ajudar?" at bounding box center [855, 184] width 111 height 60
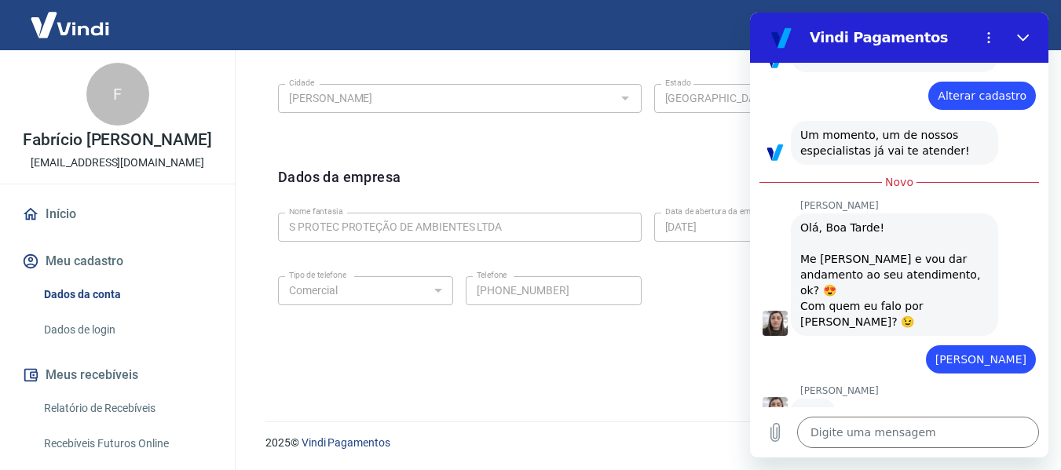
scroll to position [526, 0]
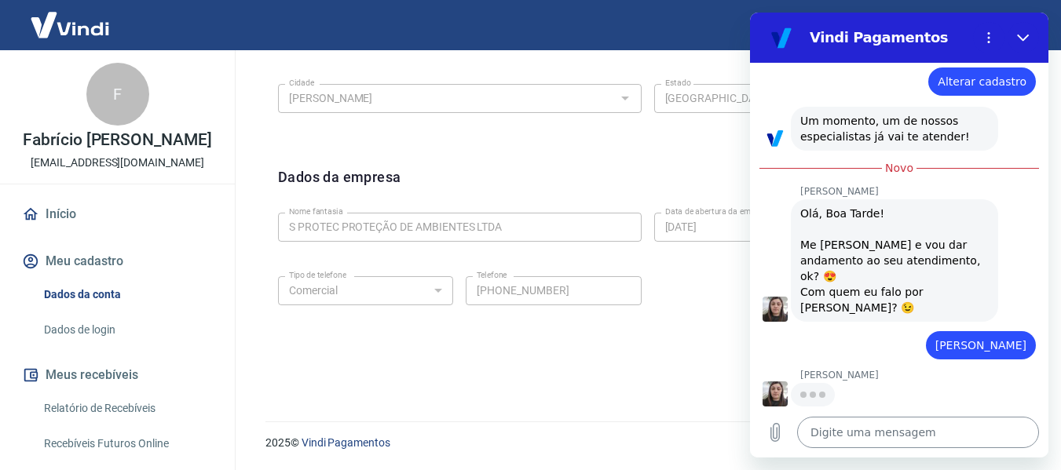
click at [921, 429] on textarea at bounding box center [918, 432] width 242 height 31
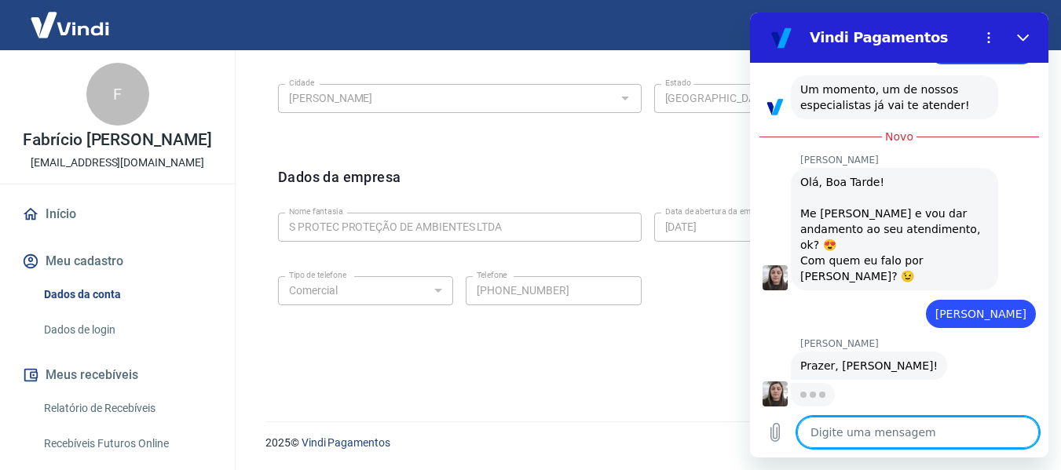
scroll to position [556, 0]
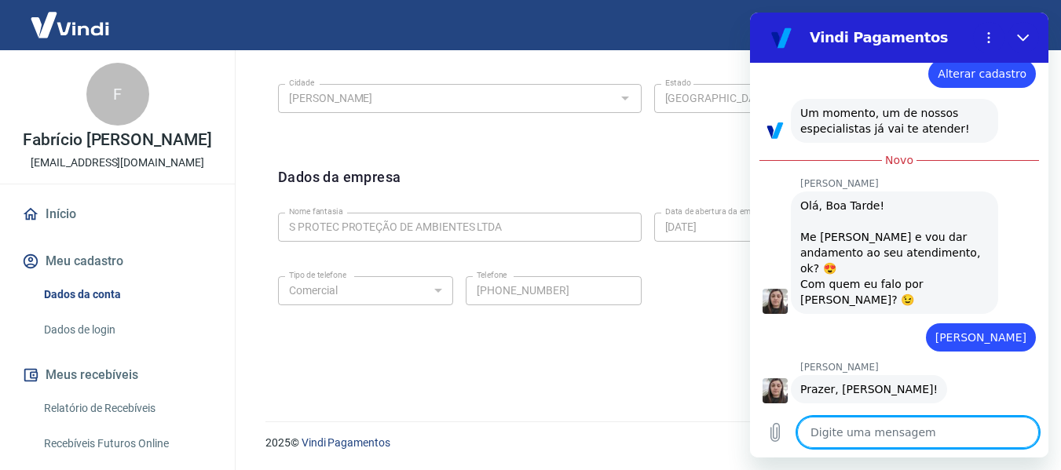
type textarea "x"
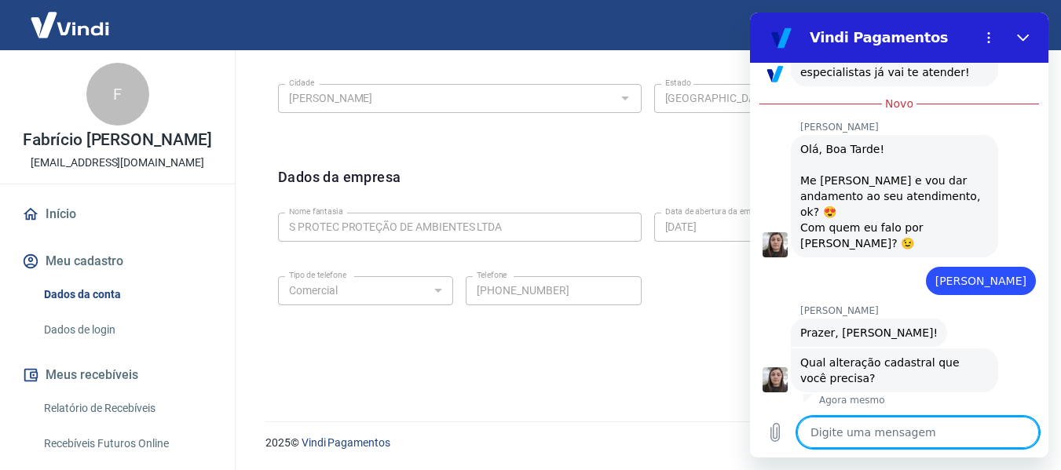
scroll to position [594, 0]
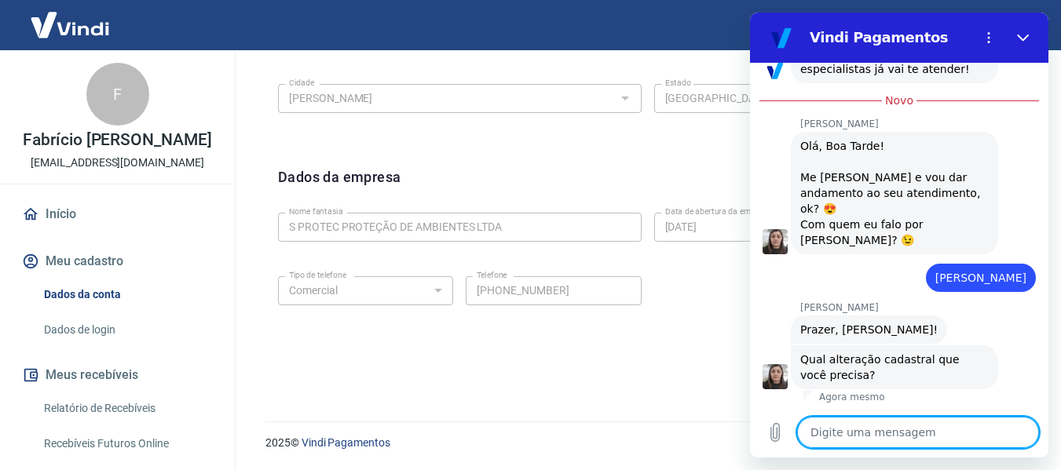
type textarea "N"
type textarea "x"
type textarea "Na"
type textarea "x"
type textarea "Na"
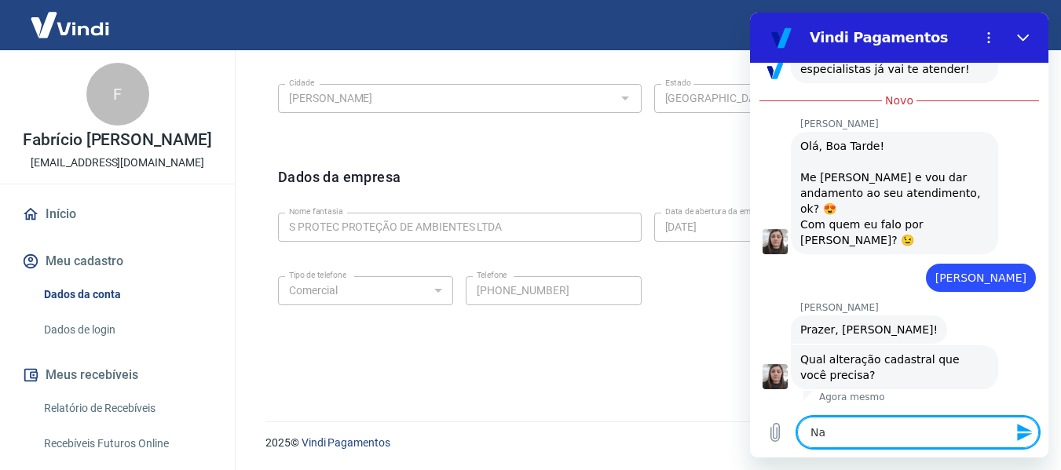
type textarea "x"
type textarea "Na v"
type textarea "x"
type textarea "Na ve"
type textarea "x"
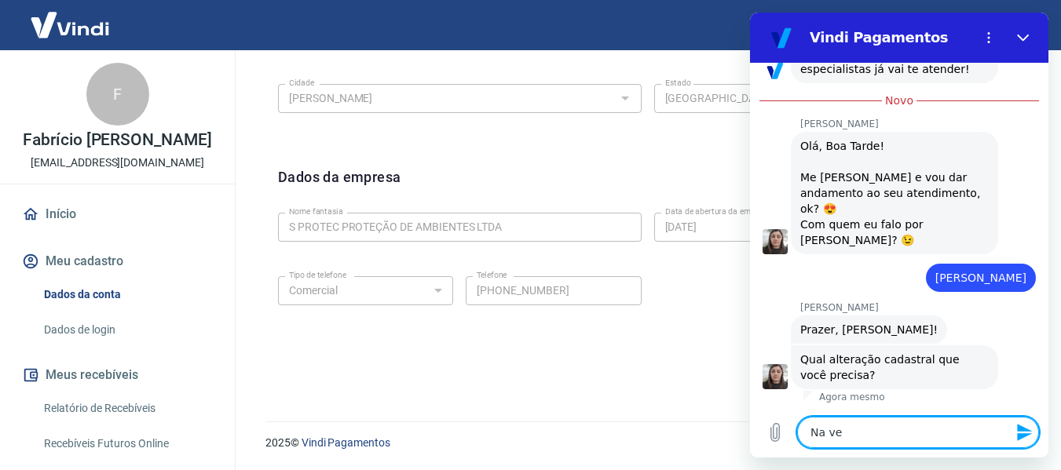
type textarea "Na ver"
type textarea "x"
type textarea "Na verd"
type textarea "x"
type textarea "Na verda"
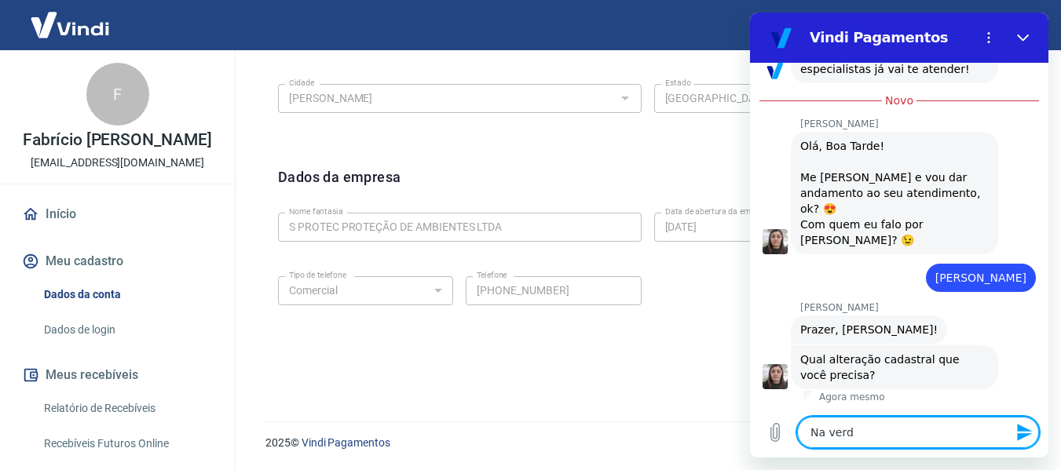
type textarea "x"
type textarea "Na verdad"
type textarea "x"
type textarea "Na verdade"
type textarea "x"
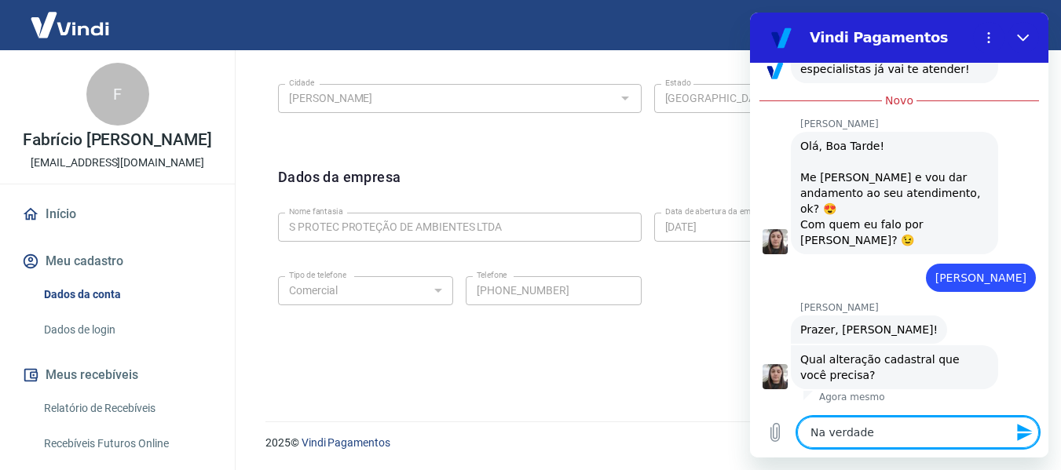
type textarea "Na verdade"
type textarea "x"
type textarea "Na verdade n"
type textarea "x"
type textarea "Na verdade nã"
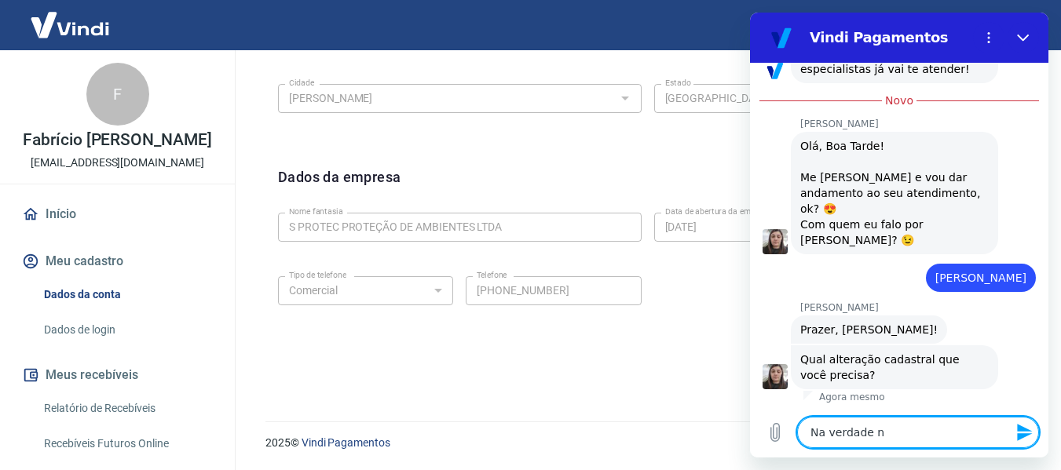
type textarea "x"
type textarea "Na verdade não"
type textarea "x"
type textarea "Na verdade não"
type textarea "x"
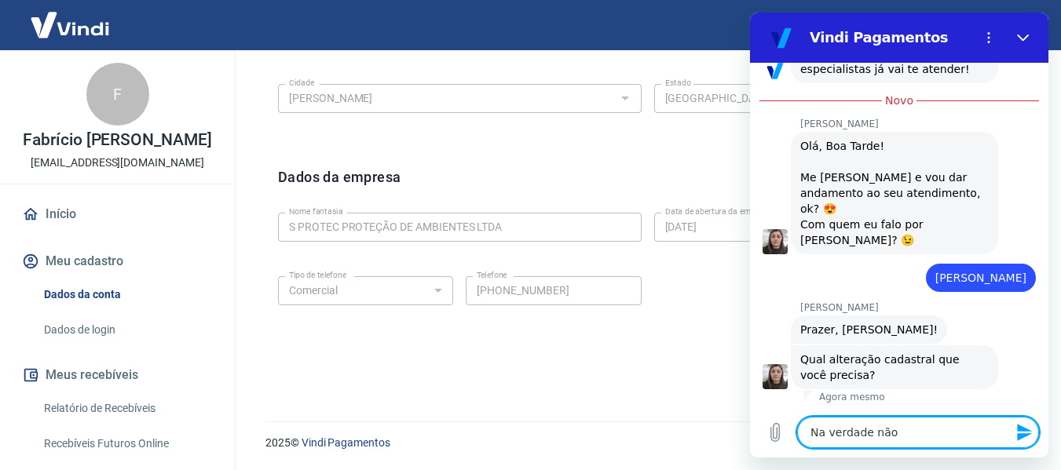
type textarea "Na verdade não é"
type textarea "x"
type textarea "Na verdade não é"
type textarea "x"
type textarea "Na verdade não é u"
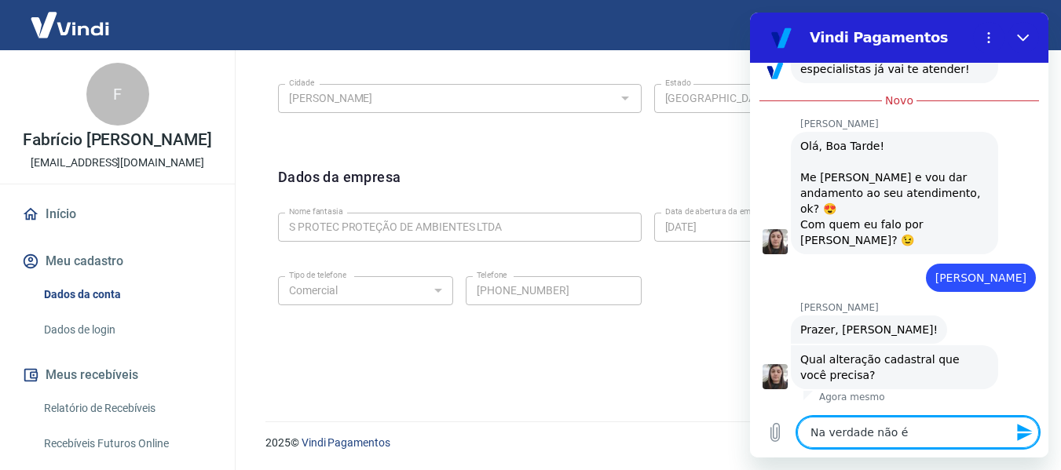
type textarea "x"
type textarea "Na verdade não é um"
type textarea "x"
type textarea "Na verdade não é uma"
type textarea "x"
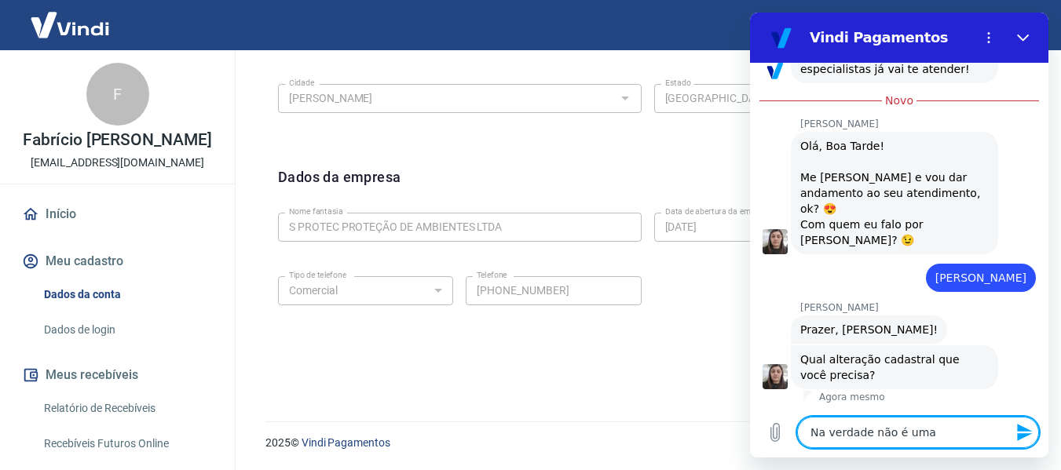
type textarea "Na verdade não é uma"
type textarea "x"
type textarea "Na verdade não é uma a"
type textarea "x"
type textarea "Na verdade não é uma al"
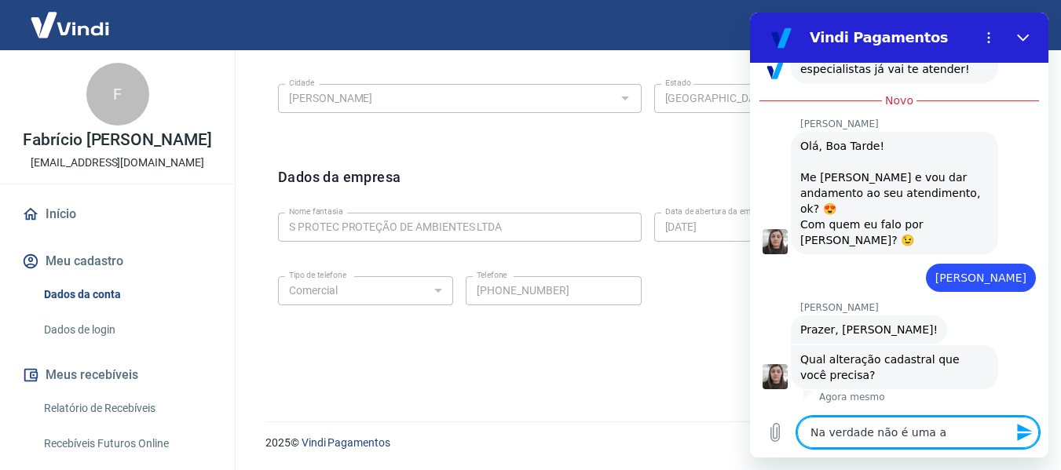
type textarea "x"
type textarea "Na verdade não é uma alt"
type textarea "x"
type textarea "Na verdade não é uma alte"
type textarea "x"
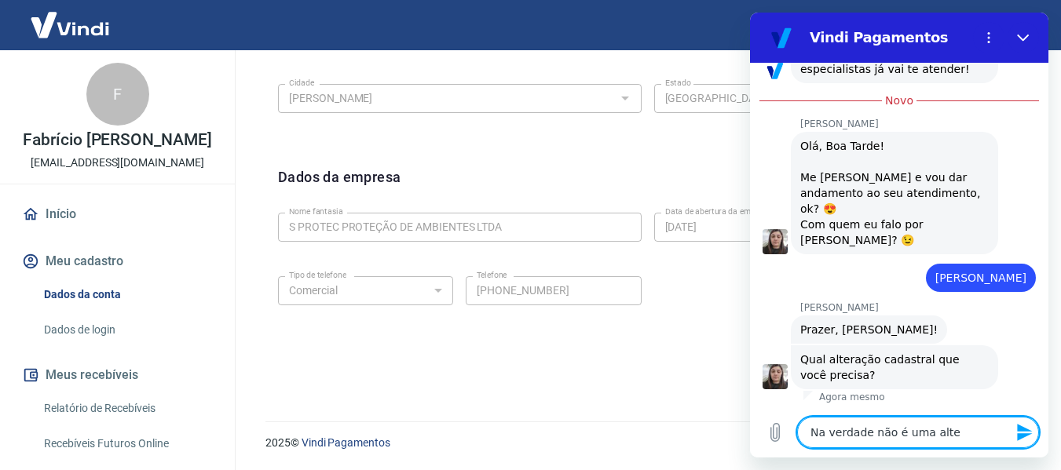
type textarea "Na verdade não é uma alter"
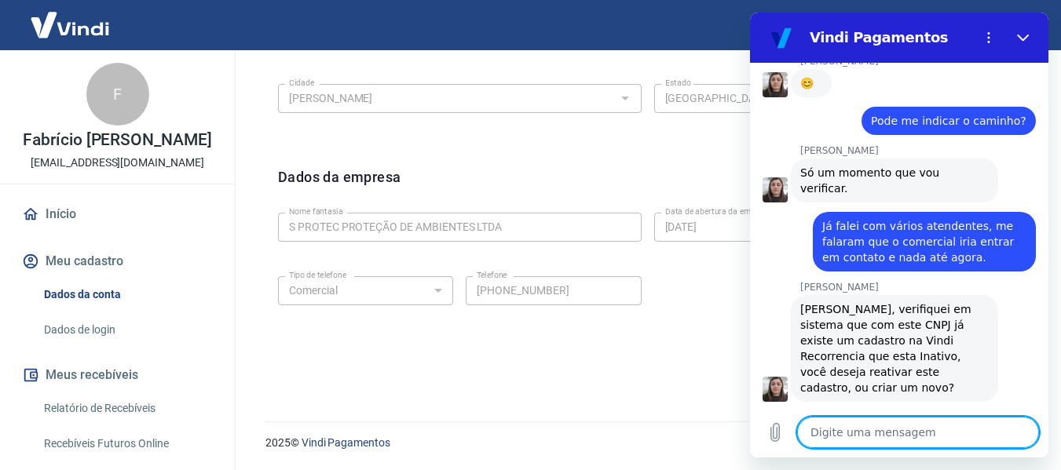
scroll to position [1115, 0]
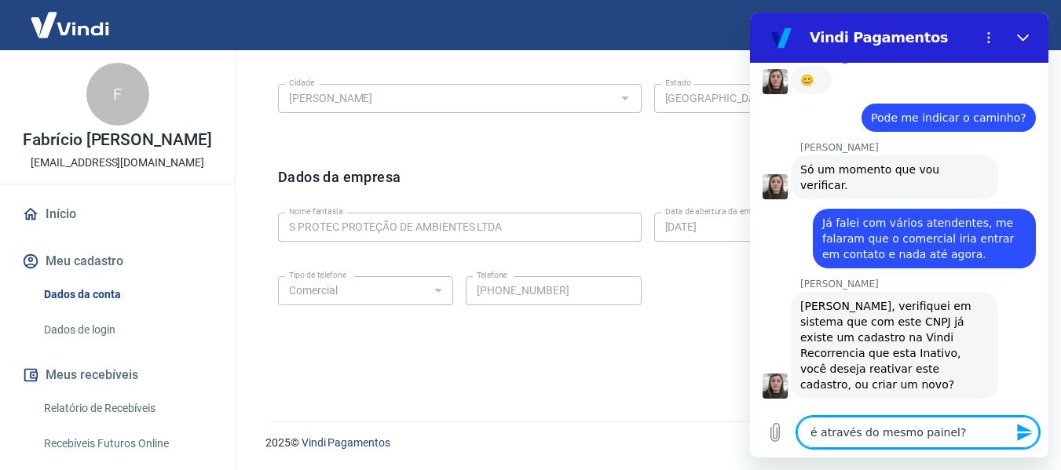
click at [1023, 437] on icon "Enviar mensagem" at bounding box center [1024, 432] width 15 height 17
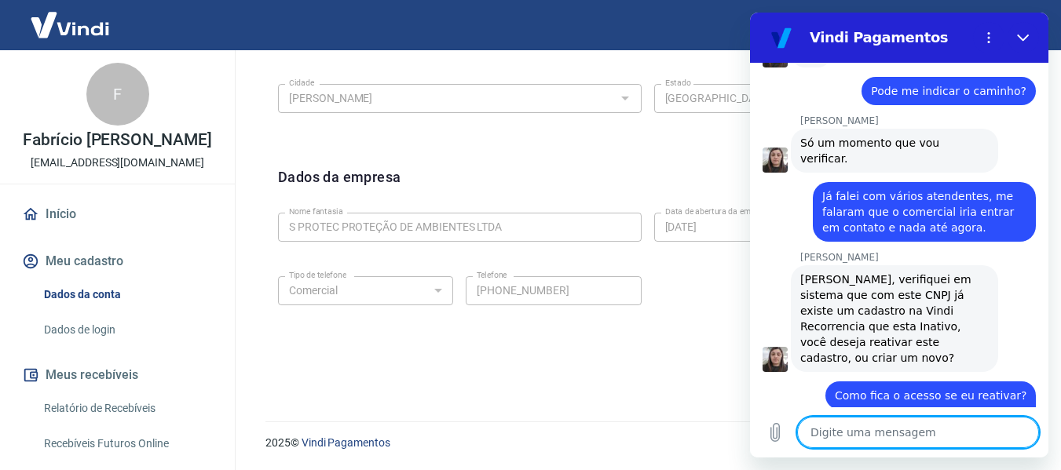
scroll to position [1145, 0]
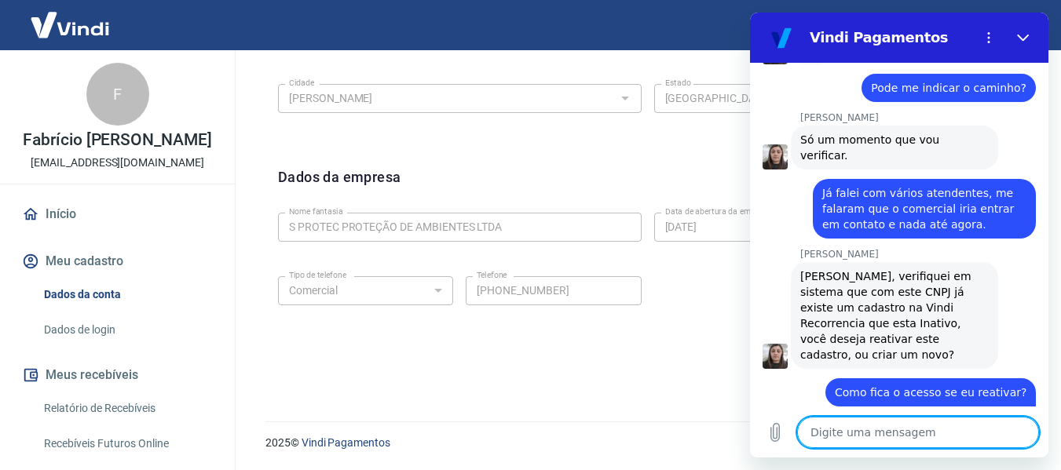
click at [935, 426] on textarea at bounding box center [918, 432] width 242 height 31
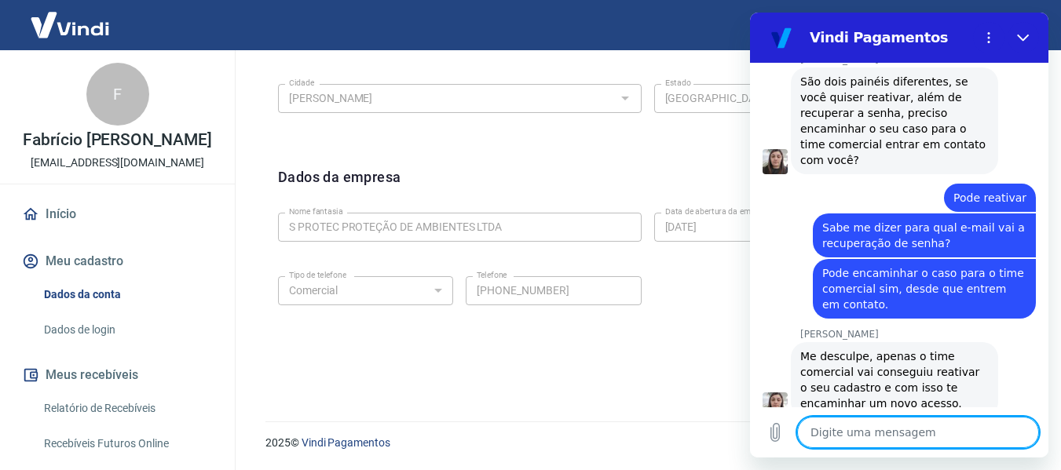
scroll to position [1586, 0]
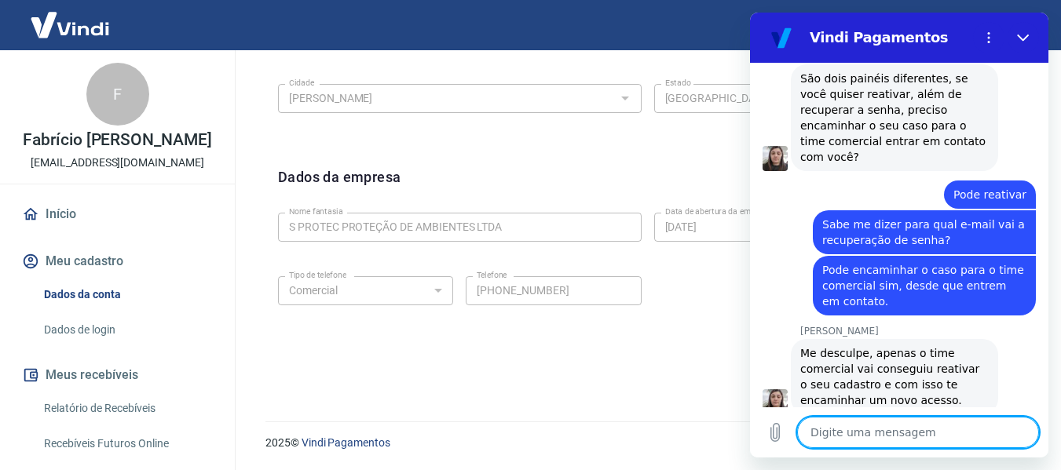
click at [934, 433] on textarea at bounding box center [918, 432] width 242 height 31
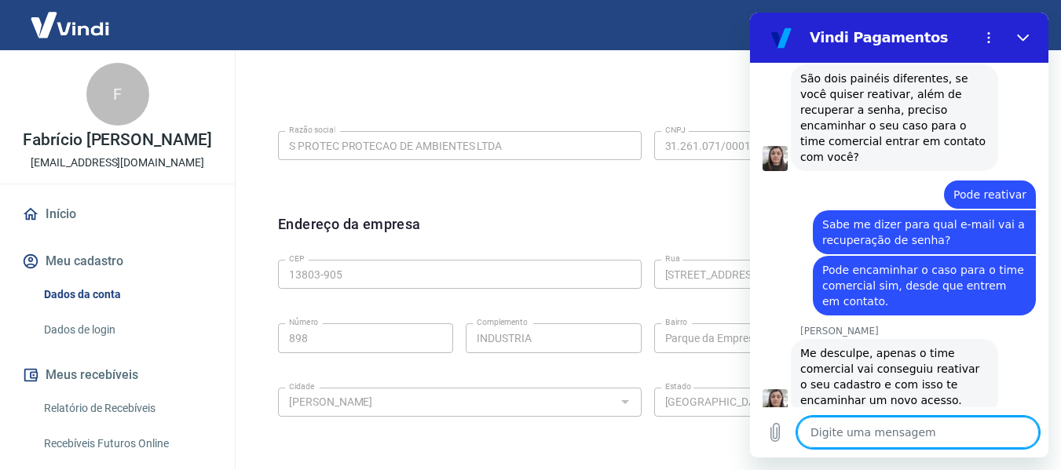
scroll to position [269, 0]
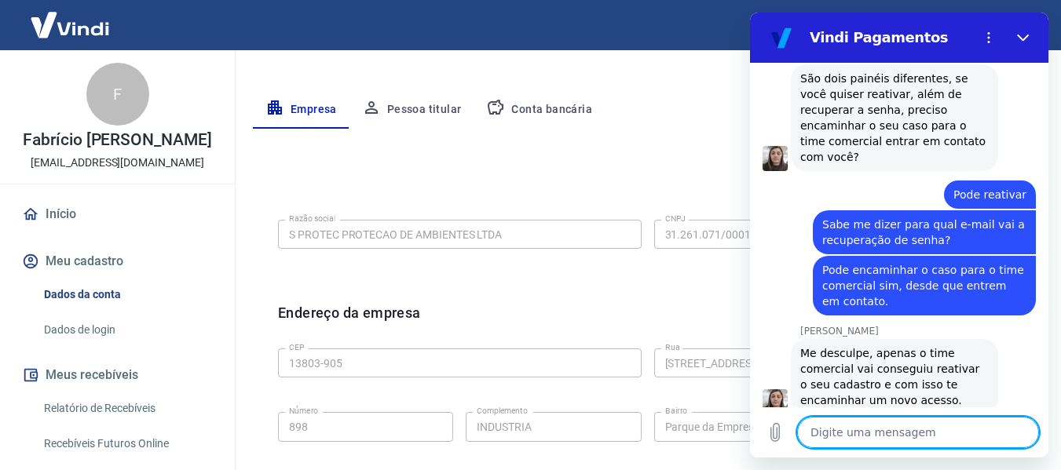
click at [404, 116] on button "Pessoa titular" at bounding box center [411, 110] width 125 height 38
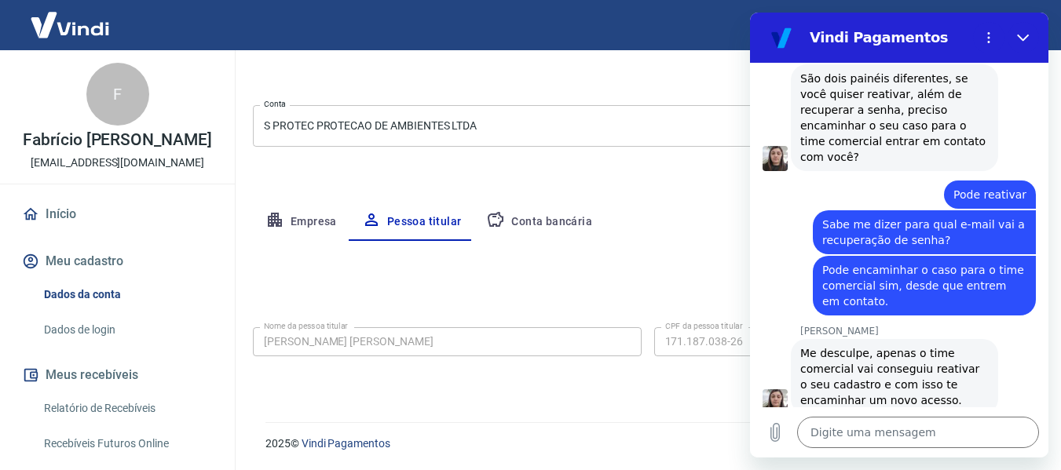
scroll to position [158, 0]
click at [915, 431] on textarea at bounding box center [918, 432] width 242 height 31
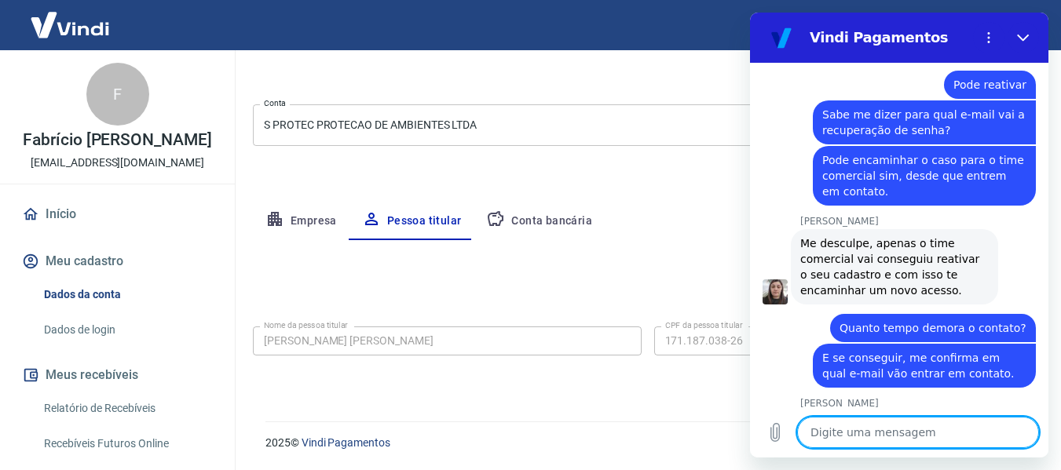
scroll to position [1699, 0]
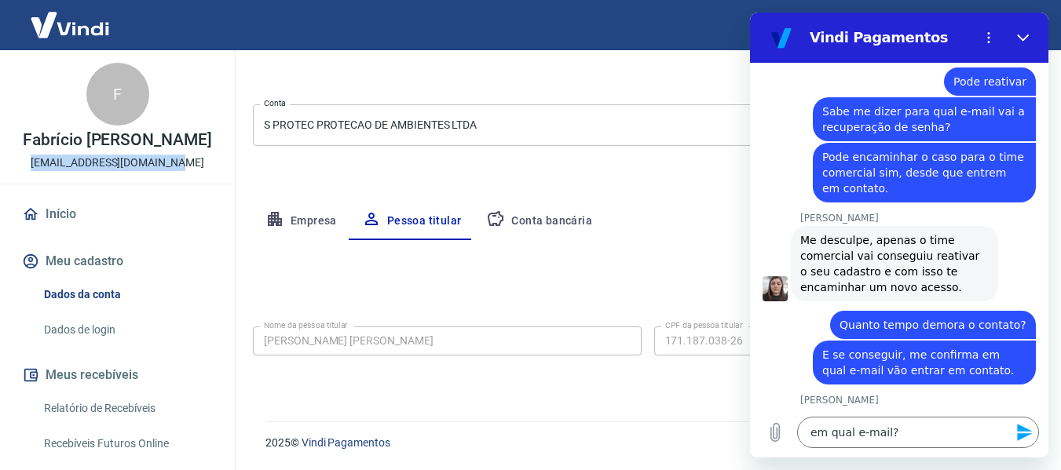
drag, startPoint x: 33, startPoint y: 179, endPoint x: 184, endPoint y: 175, distance: 150.8
click at [184, 175] on div "F Fabrício Aparecido [PERSON_NAME] [EMAIL_ADDRESS][DOMAIN_NAME]" at bounding box center [117, 116] width 235 height 133
copy p "[EMAIL_ADDRESS][DOMAIN_NAME]"
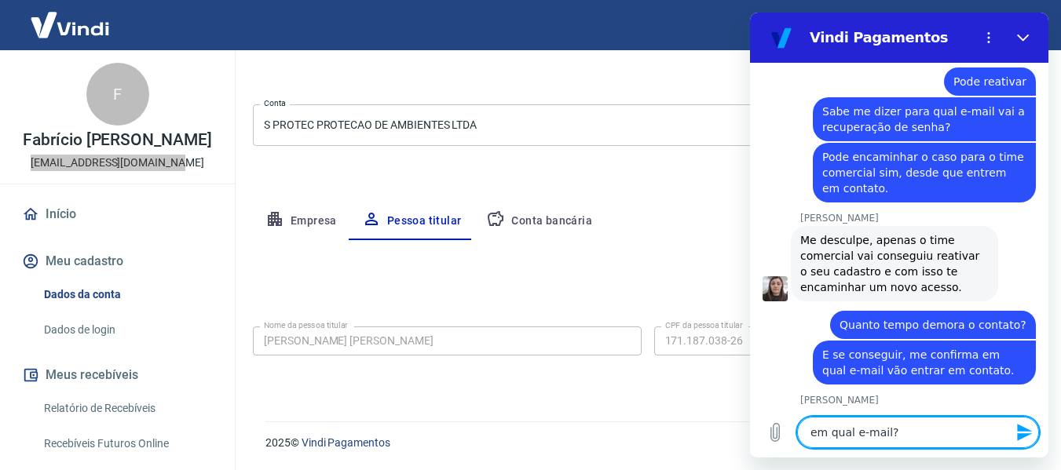
click at [926, 434] on textarea "em qual e-mail?" at bounding box center [918, 432] width 242 height 31
paste textarea "[EMAIL_ADDRESS][DOMAIN_NAME]"
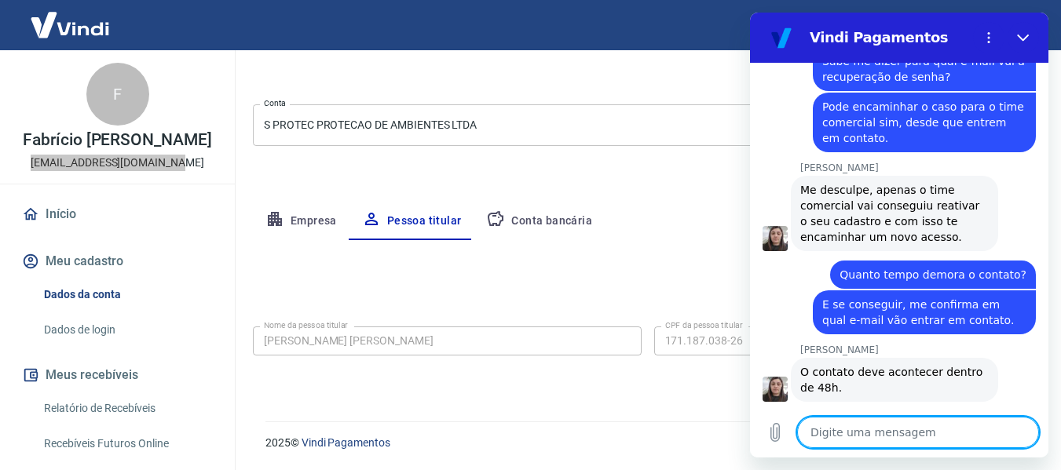
scroll to position [1752, 0]
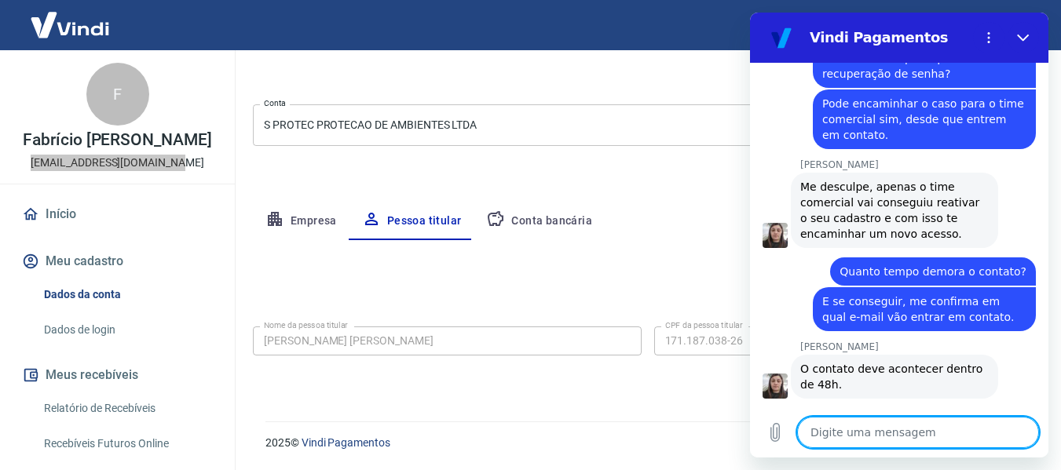
click at [926, 435] on textarea at bounding box center [918, 432] width 242 height 31
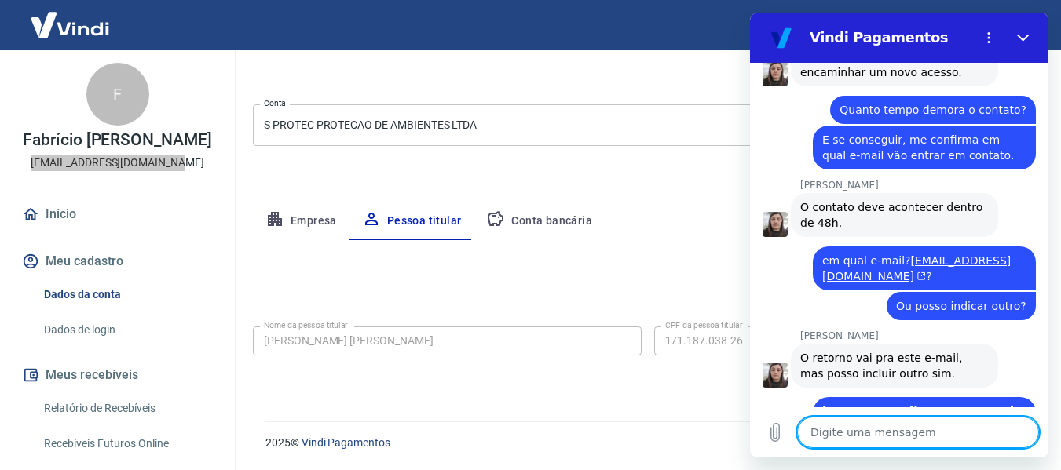
scroll to position [1917, 0]
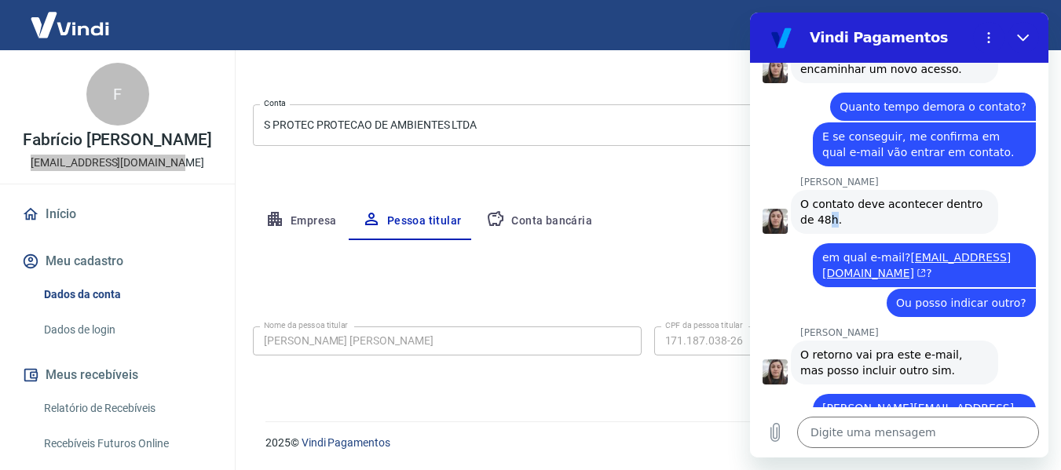
drag, startPoint x: 818, startPoint y: 155, endPoint x: 809, endPoint y: 153, distance: 8.8
click at [809, 198] on span "O contato deve acontecer dentro de 48h." at bounding box center [893, 212] width 186 height 28
drag, startPoint x: 802, startPoint y: 146, endPoint x: 824, endPoint y: 159, distance: 25.7
click at [824, 190] on div "[PERSON_NAME] diz: O contato deve acontecer dentro de 48h." at bounding box center [894, 212] width 207 height 44
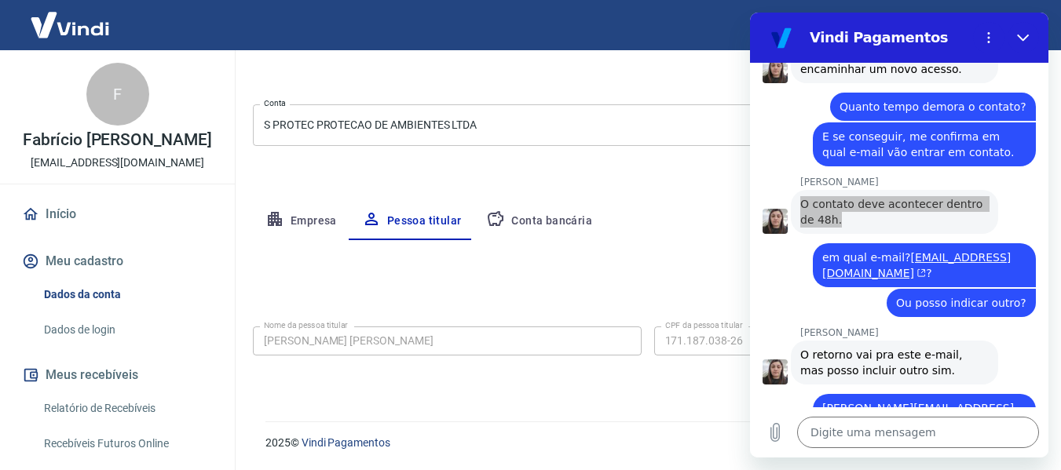
click at [638, 254] on div "Editar nome e CPF Nome da pessoa titular [PERSON_NAME] BUENO Nome da pessoa tit…" at bounding box center [647, 312] width 789 height 144
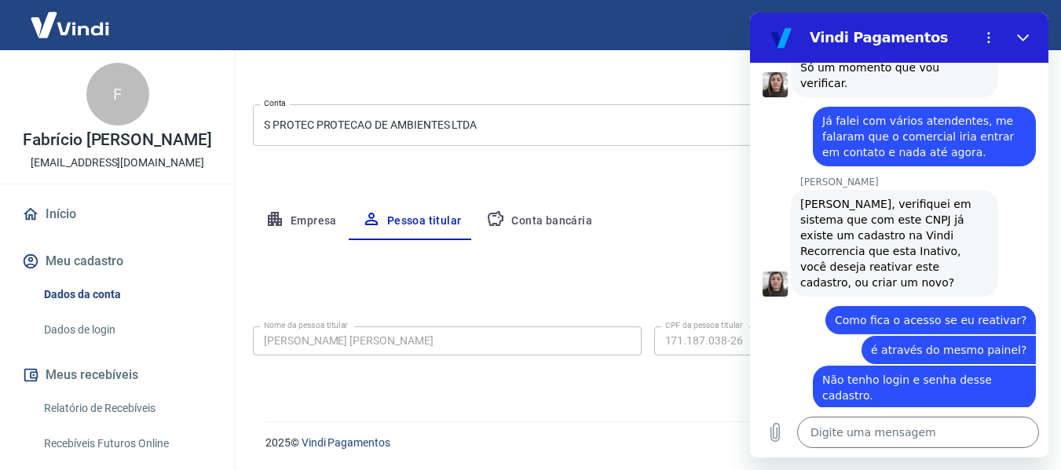
scroll to position [1211, 0]
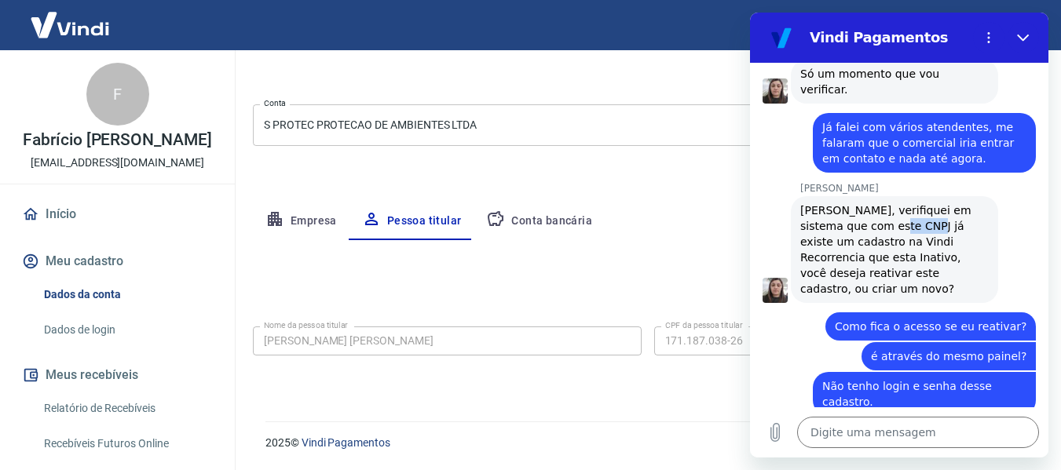
drag, startPoint x: 866, startPoint y: 193, endPoint x: 893, endPoint y: 193, distance: 27.5
click at [893, 204] on span "[PERSON_NAME], verifiquei em sistema que com este CNPJ já existe um cadastro na…" at bounding box center [887, 249] width 174 height 91
drag, startPoint x: 849, startPoint y: 198, endPoint x: 911, endPoint y: 192, distance: 62.3
click at [911, 204] on span "[PERSON_NAME], verifiquei em sistema que com este CNPJ já existe um cadastro na…" at bounding box center [887, 249] width 174 height 91
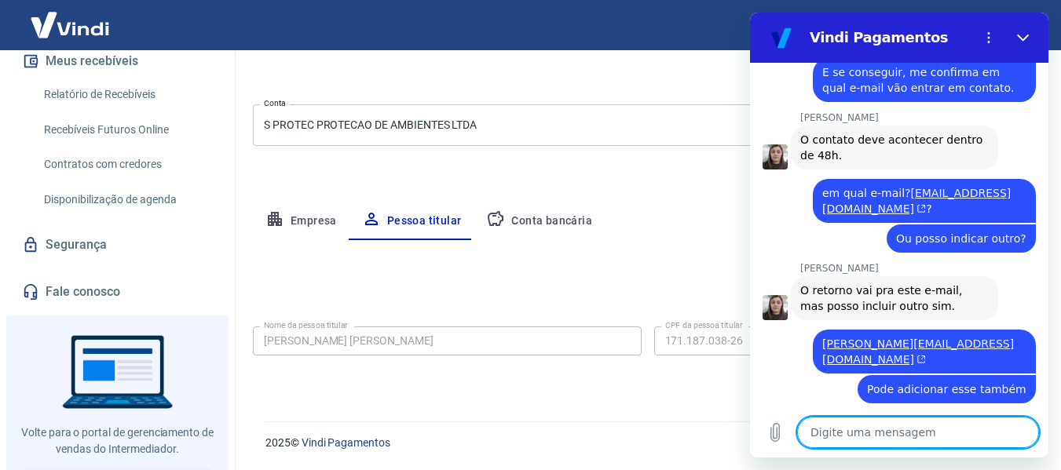
scroll to position [1985, 0]
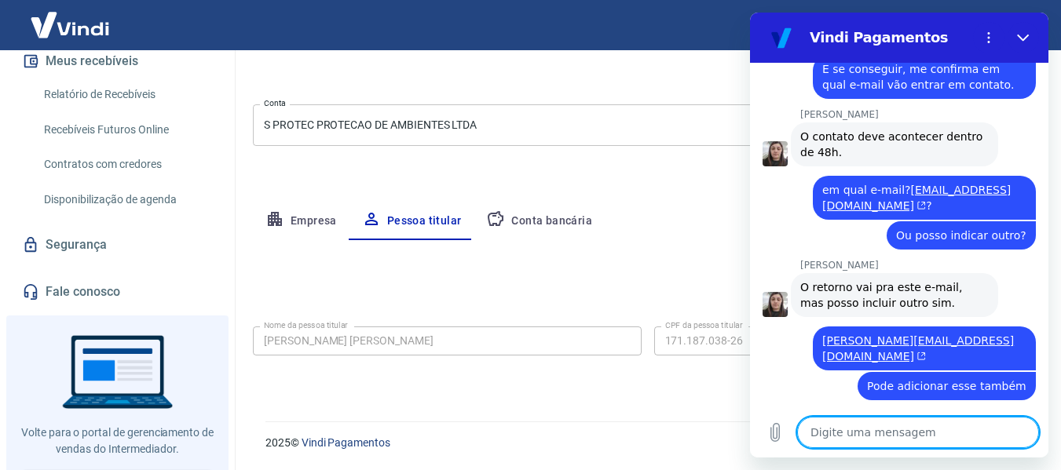
click at [888, 439] on textarea at bounding box center [918, 432] width 242 height 31
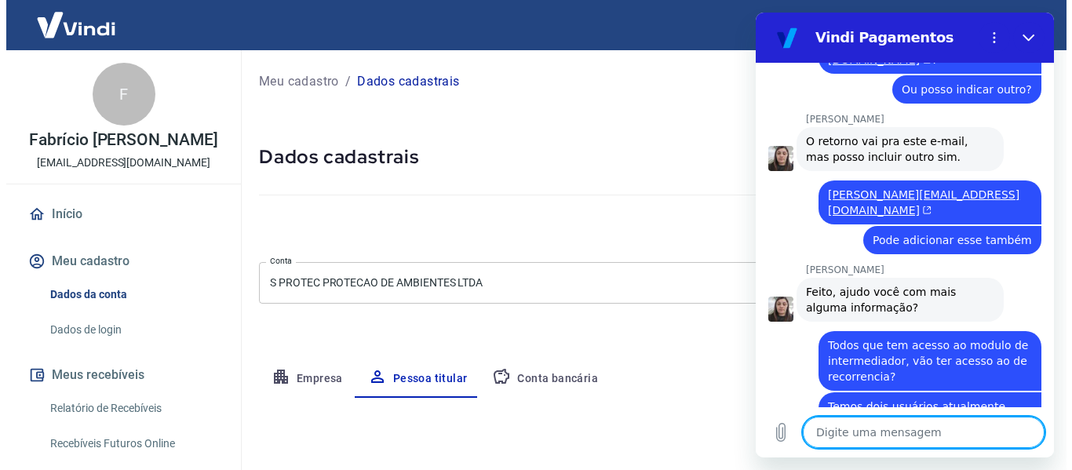
scroll to position [2129, 0]
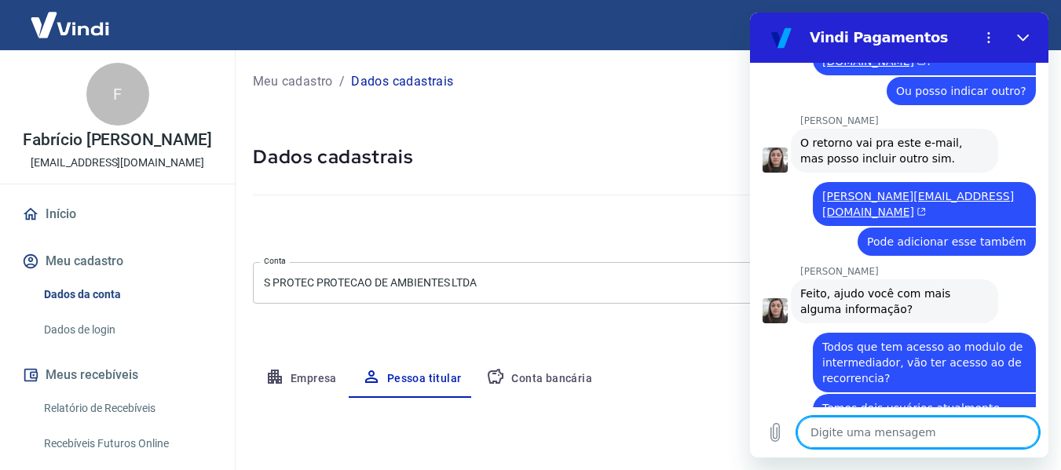
click at [284, 82] on p "Meu cadastro" at bounding box center [293, 81] width 80 height 19
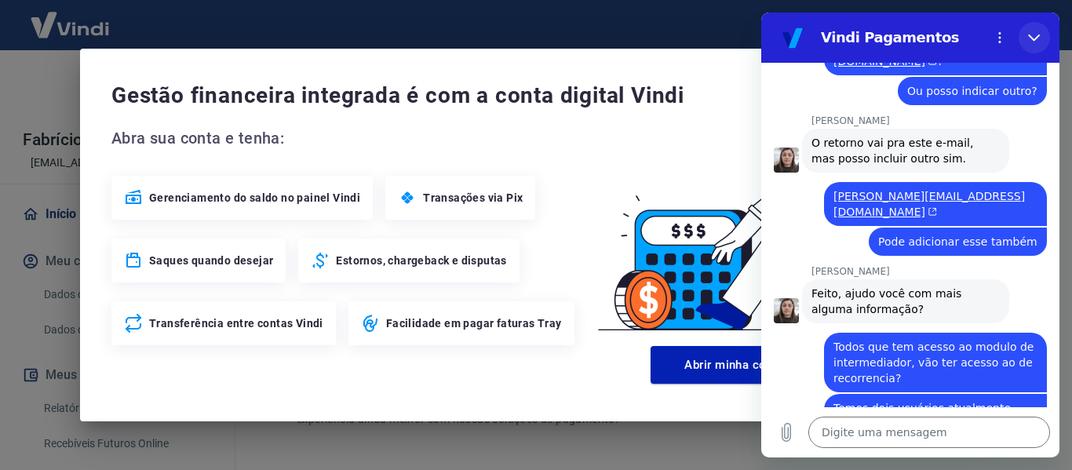
drag, startPoint x: 1028, startPoint y: 36, endPoint x: 1746, endPoint y: 66, distance: 719.0
click at [1028, 36] on button "Fechar" at bounding box center [1034, 37] width 31 height 31
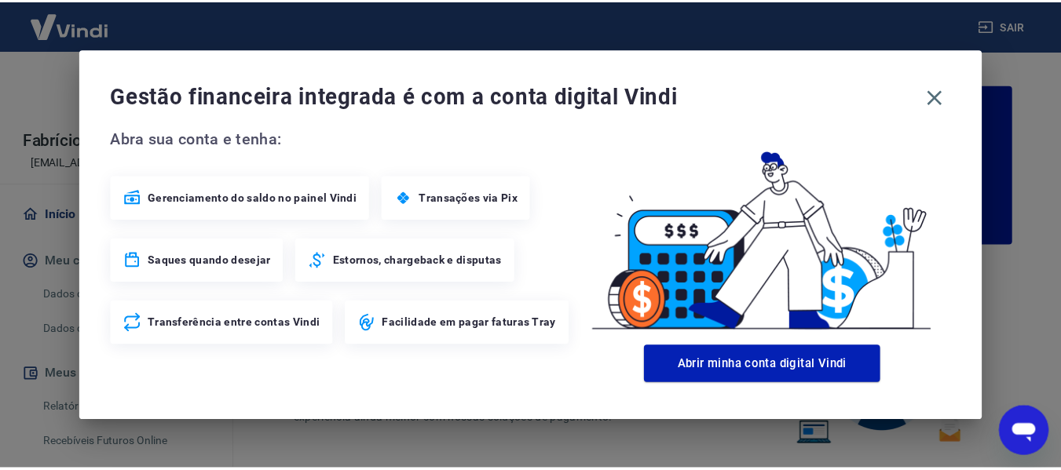
scroll to position [2131, 0]
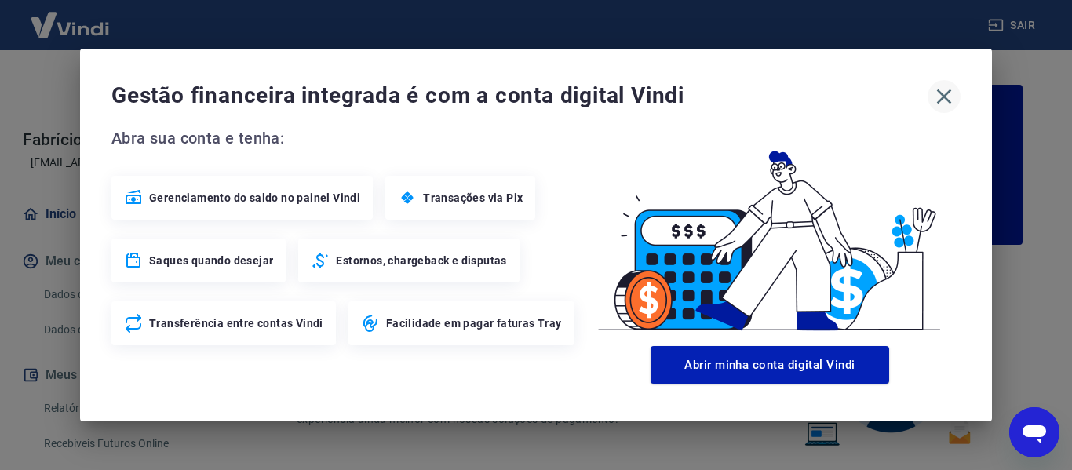
click at [944, 98] on icon "button" at bounding box center [944, 97] width 15 height 15
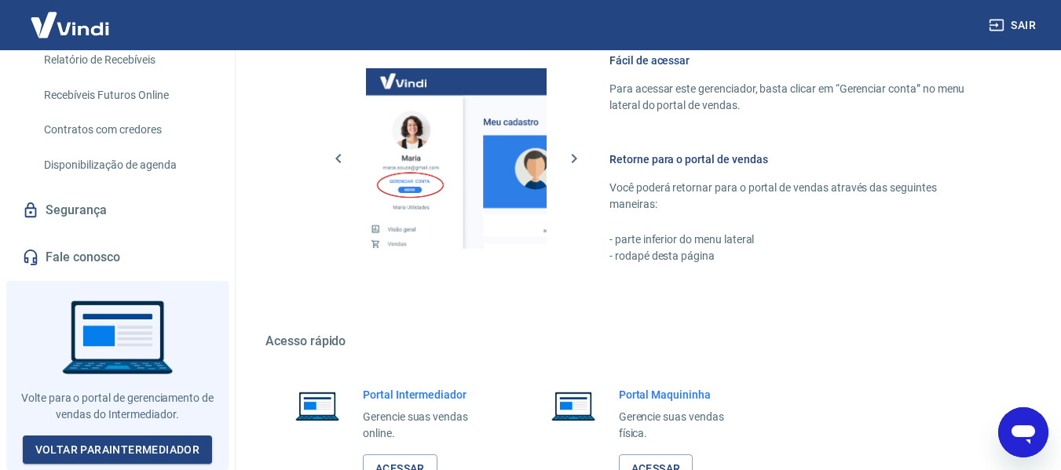
scroll to position [981, 0]
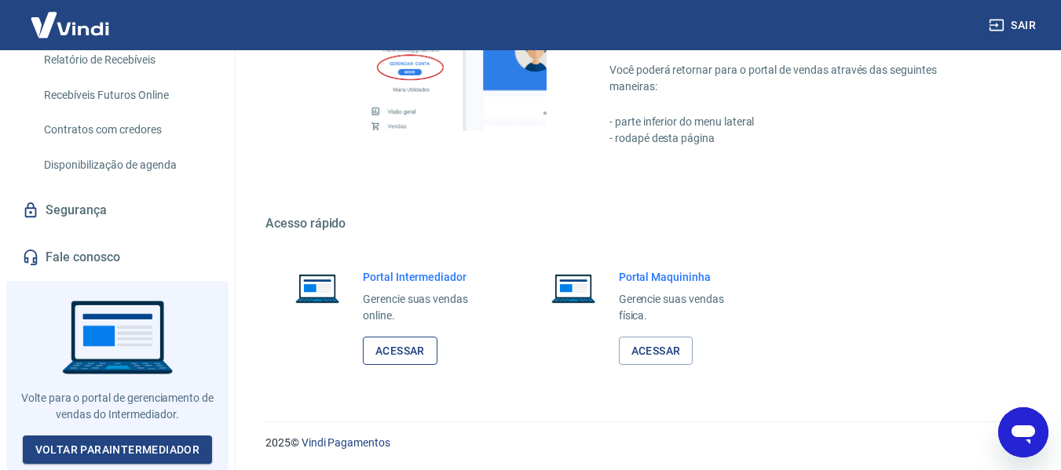
click at [393, 344] on link "Acessar" at bounding box center [400, 351] width 75 height 29
click at [1012, 428] on icon "Abrir janela de mensagens" at bounding box center [1023, 432] width 28 height 28
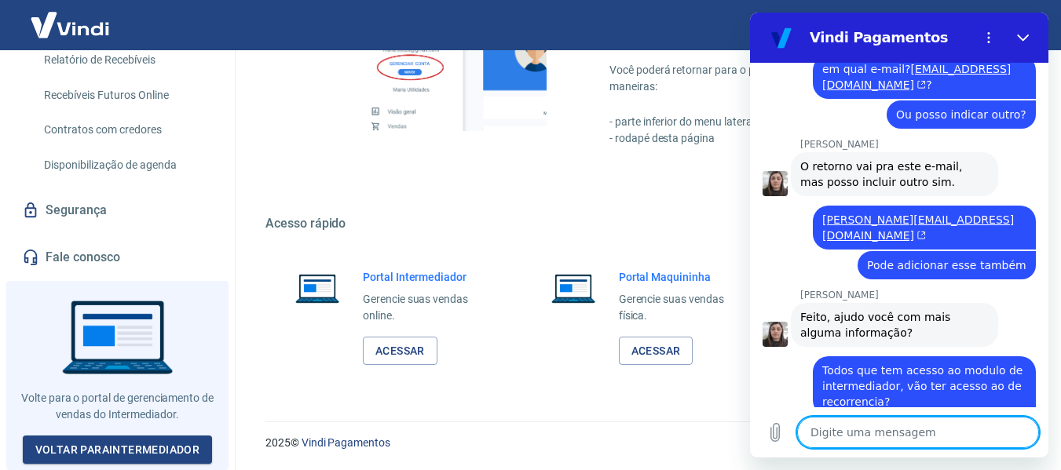
scroll to position [1938, 0]
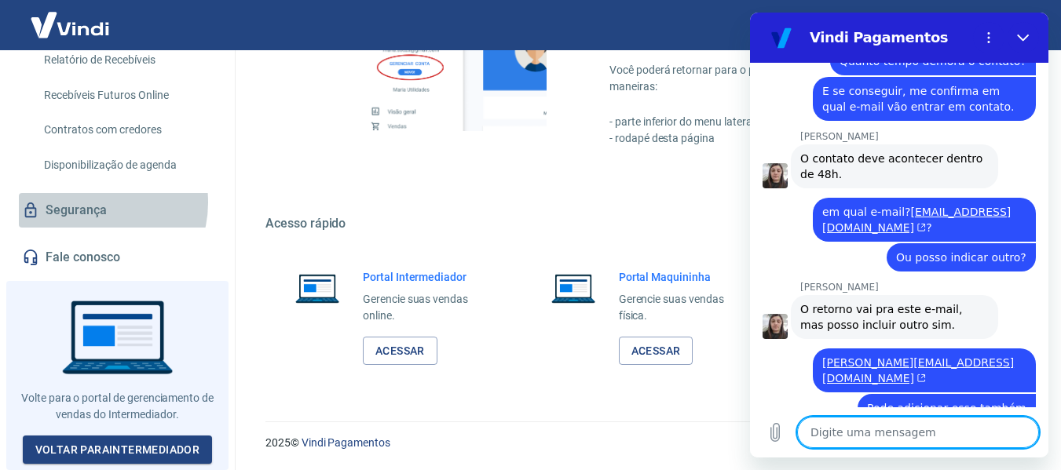
click at [91, 208] on link "Segurança" at bounding box center [117, 210] width 197 height 35
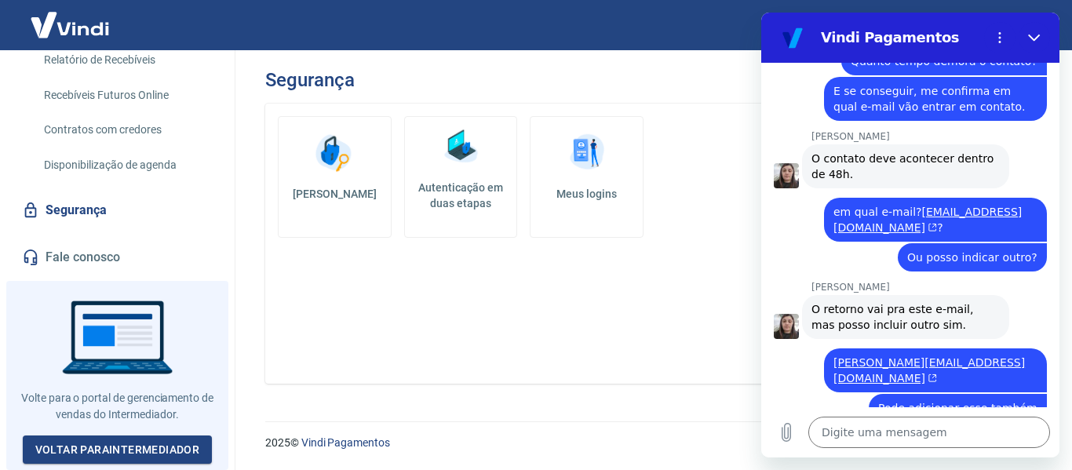
click at [600, 177] on link "Meus logins" at bounding box center [587, 177] width 114 height 122
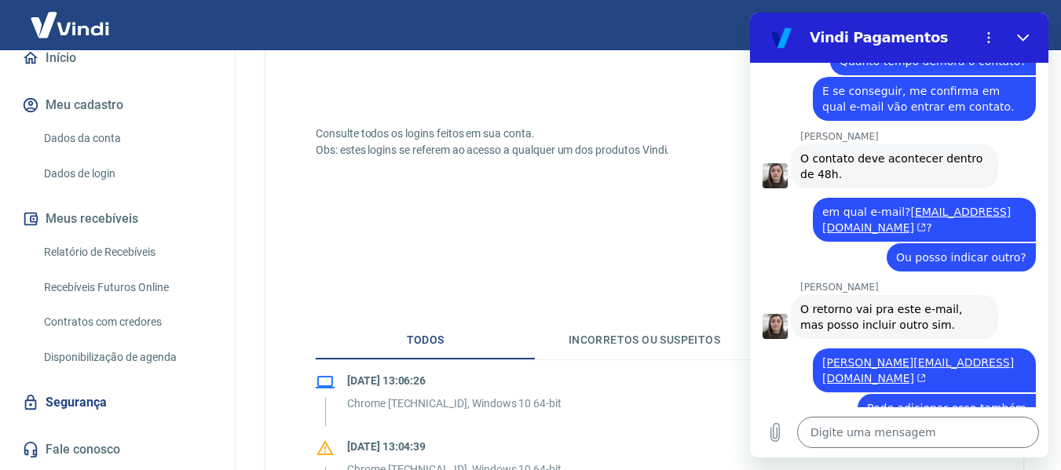
scroll to position [157, 0]
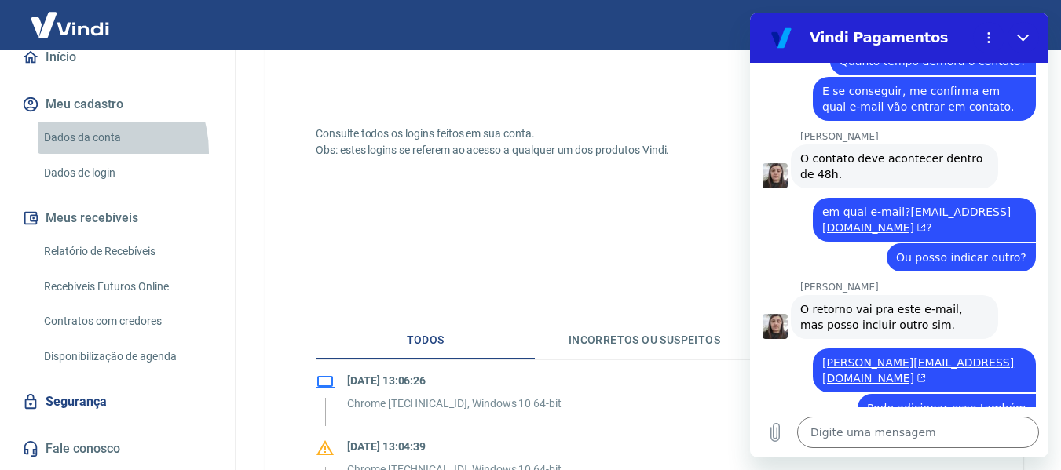
click at [86, 154] on link "Dados da conta" at bounding box center [127, 138] width 178 height 32
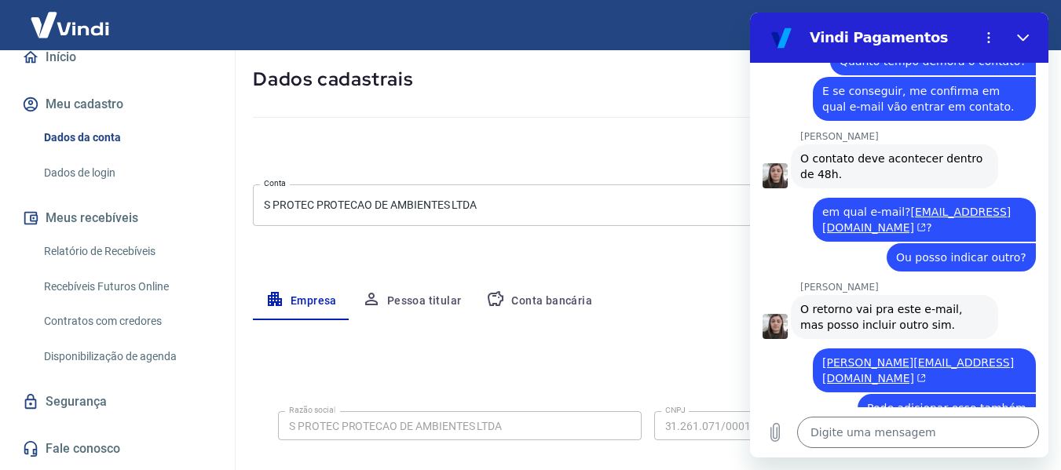
scroll to position [157, 0]
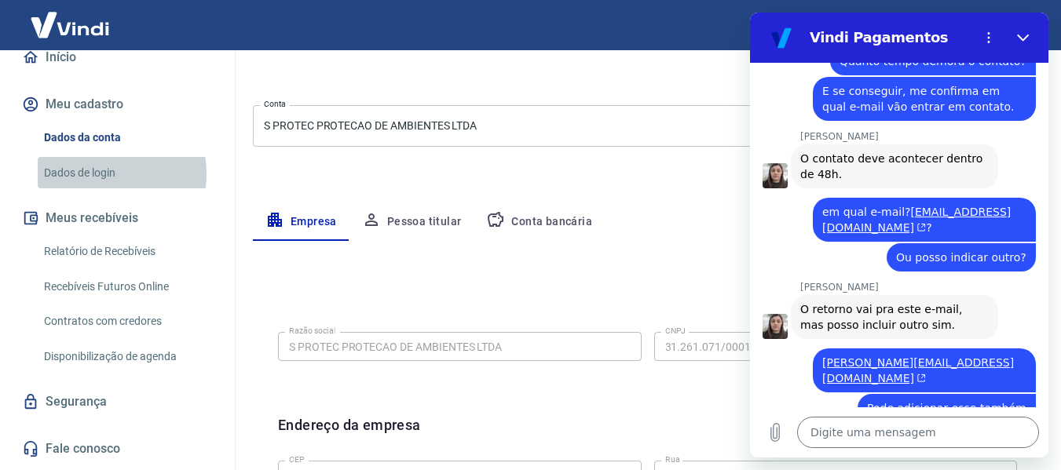
click at [90, 189] on link "Dados de login" at bounding box center [127, 173] width 178 height 32
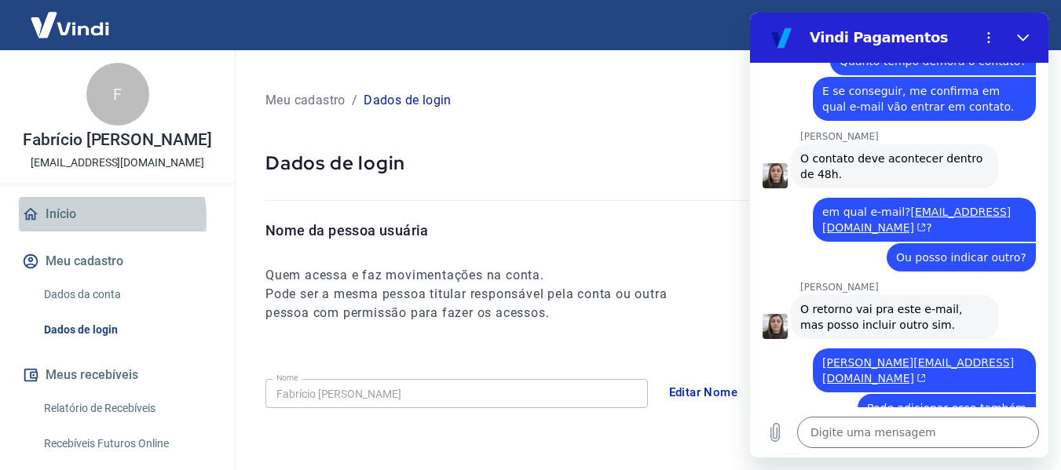
click at [65, 232] on link "Início" at bounding box center [117, 214] width 197 height 35
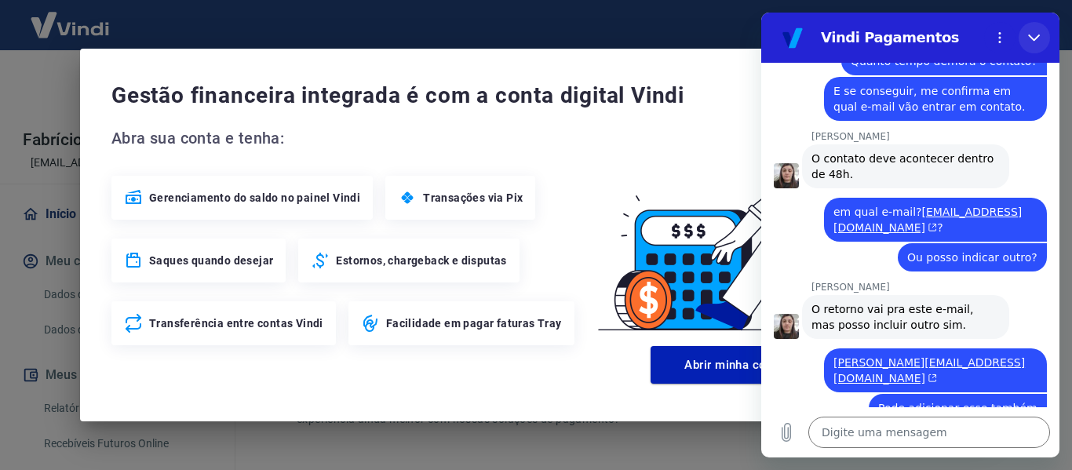
click at [1038, 34] on icon "Fechar" at bounding box center [1035, 37] width 13 height 13
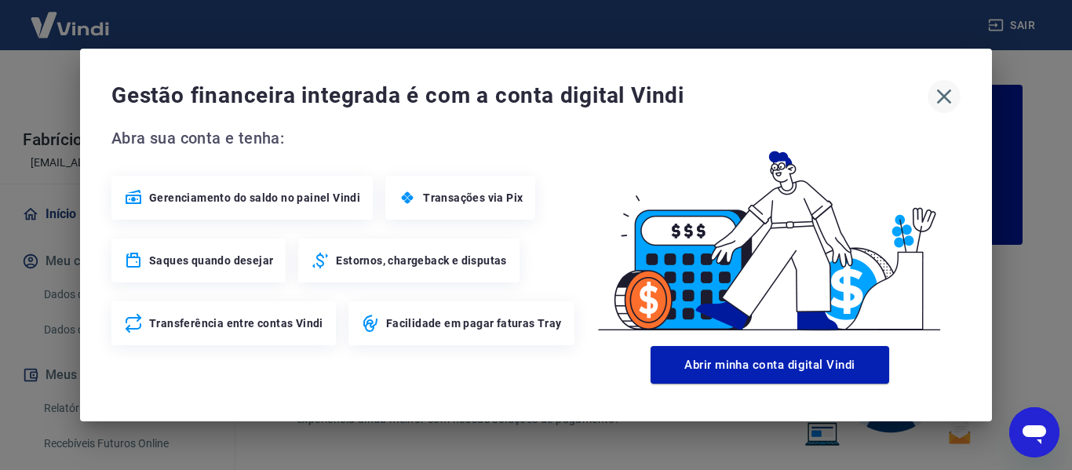
click at [941, 102] on icon "button" at bounding box center [944, 96] width 25 height 25
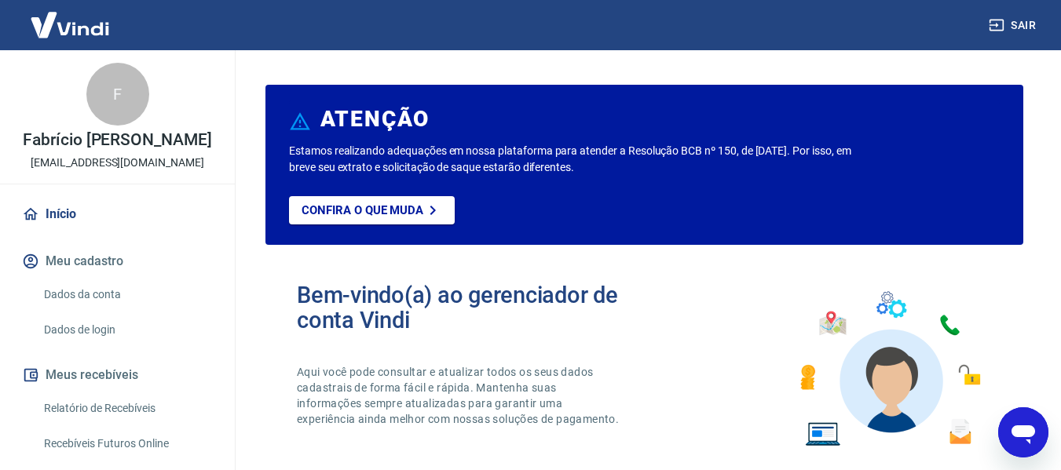
click at [1038, 436] on div "Abrir janela de mensagens" at bounding box center [1022, 432] width 47 height 47
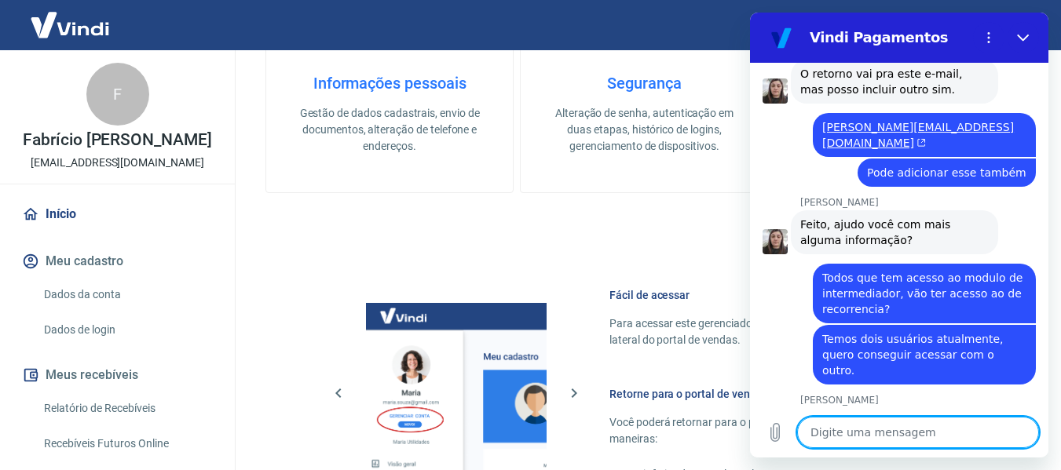
scroll to position [707, 0]
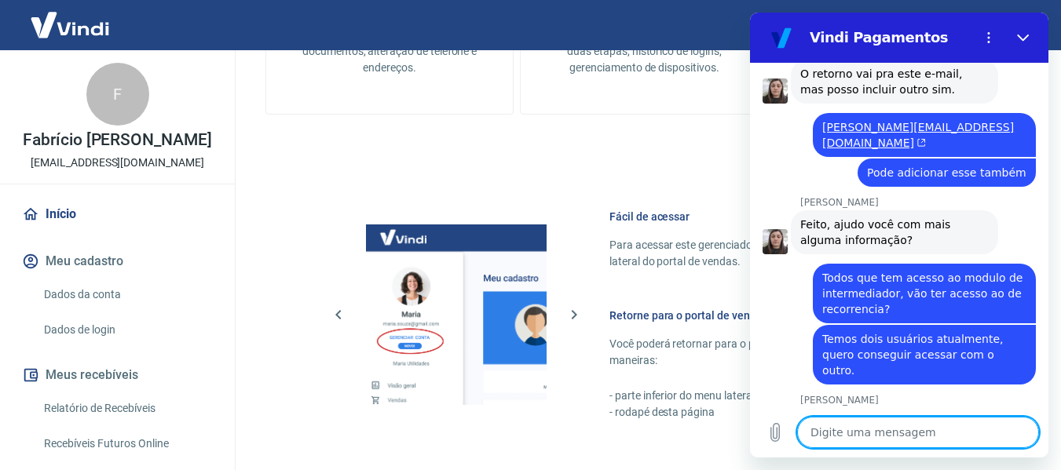
click at [898, 426] on textarea at bounding box center [918, 432] width 242 height 31
